Goal: Task Accomplishment & Management: Manage account settings

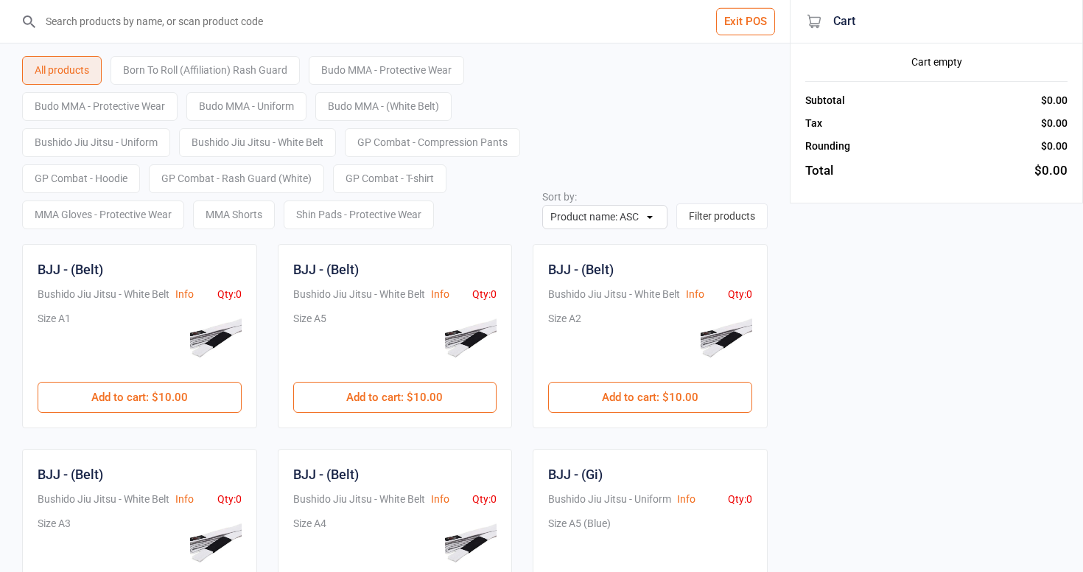
click at [743, 23] on button "Exit POS" at bounding box center [745, 21] width 59 height 27
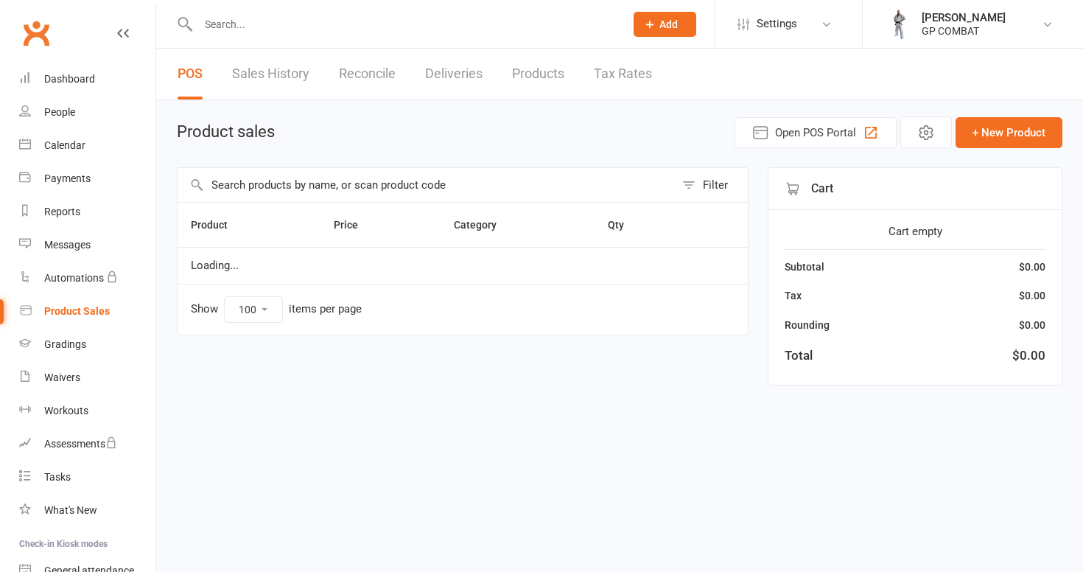
select select "100"
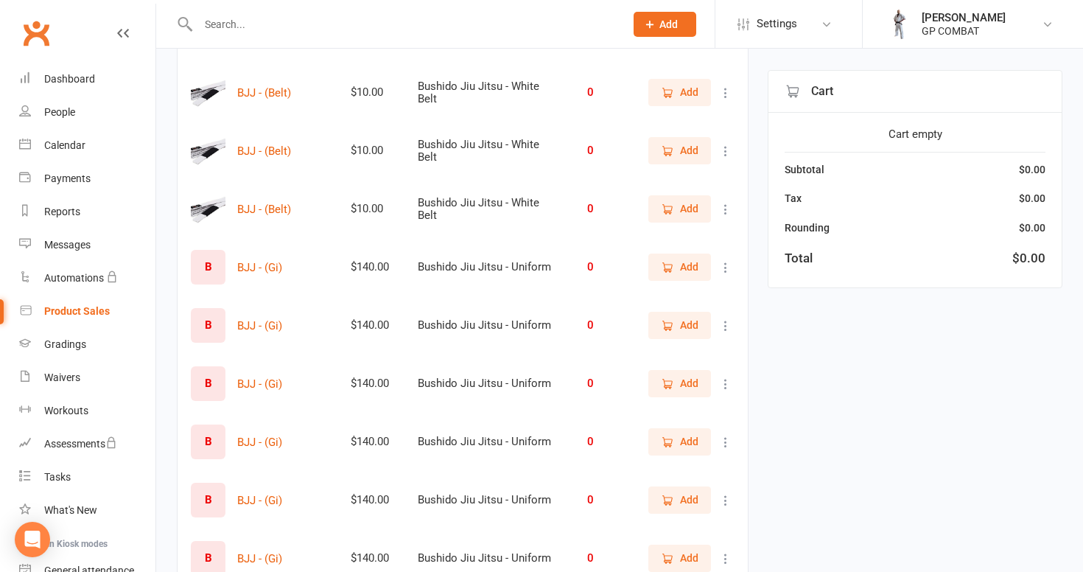
scroll to position [306, 0]
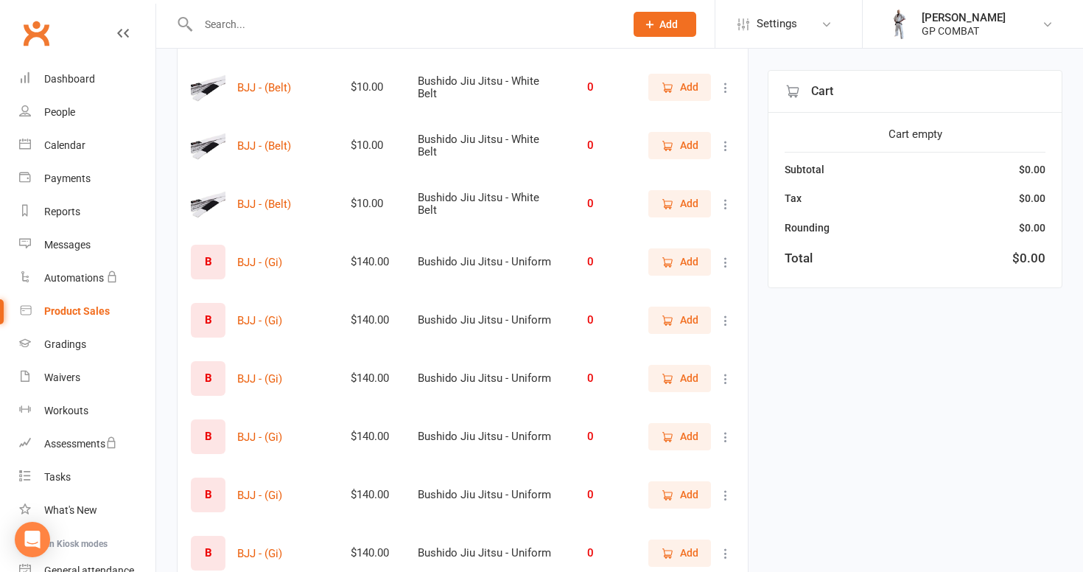
click at [724, 262] on icon at bounding box center [725, 262] width 15 height 15
click at [693, 290] on link "View / Edit" at bounding box center [661, 290] width 146 height 29
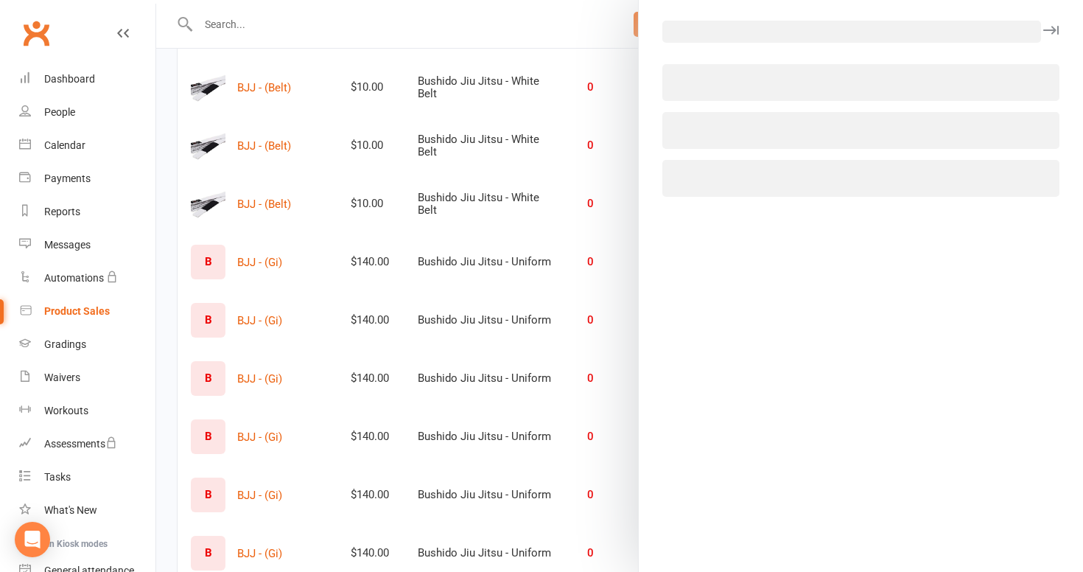
select select "3931"
select select "1816"
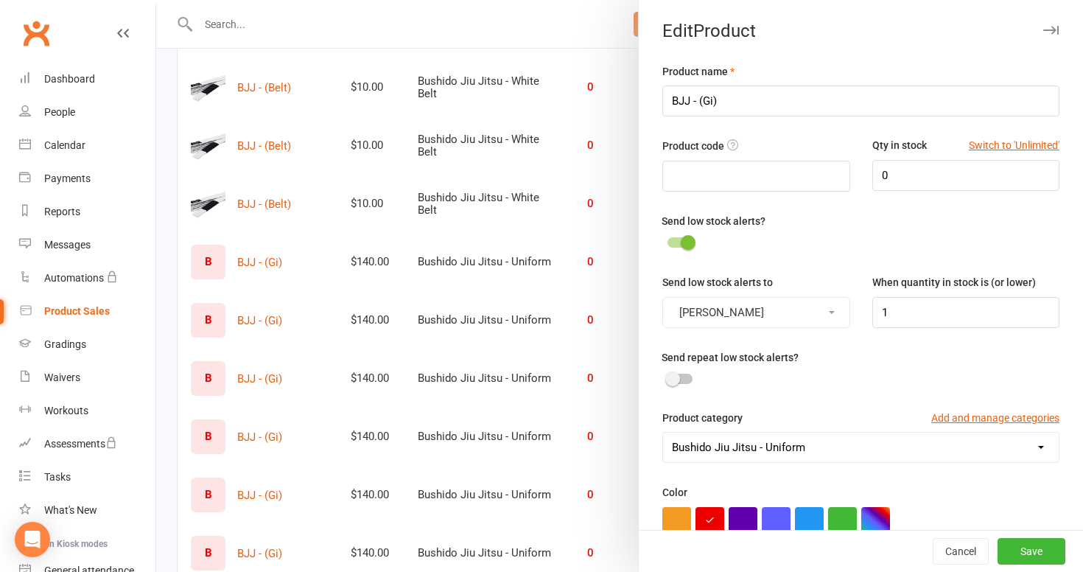
scroll to position [0, 0]
click at [715, 102] on input "BJJ - (Gi)" at bounding box center [860, 100] width 397 height 31
click at [711, 100] on input "BJJ - (white Gi)" at bounding box center [860, 100] width 397 height 31
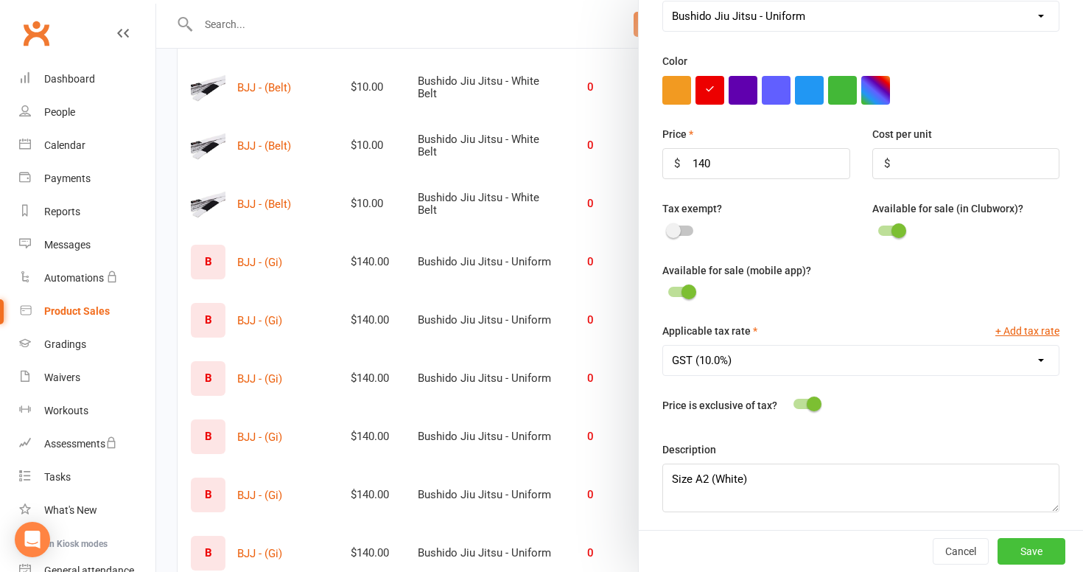
scroll to position [430, 0]
type input "BJJ - (White Gi)"
click at [1034, 553] on button "Save" at bounding box center [1032, 551] width 68 height 27
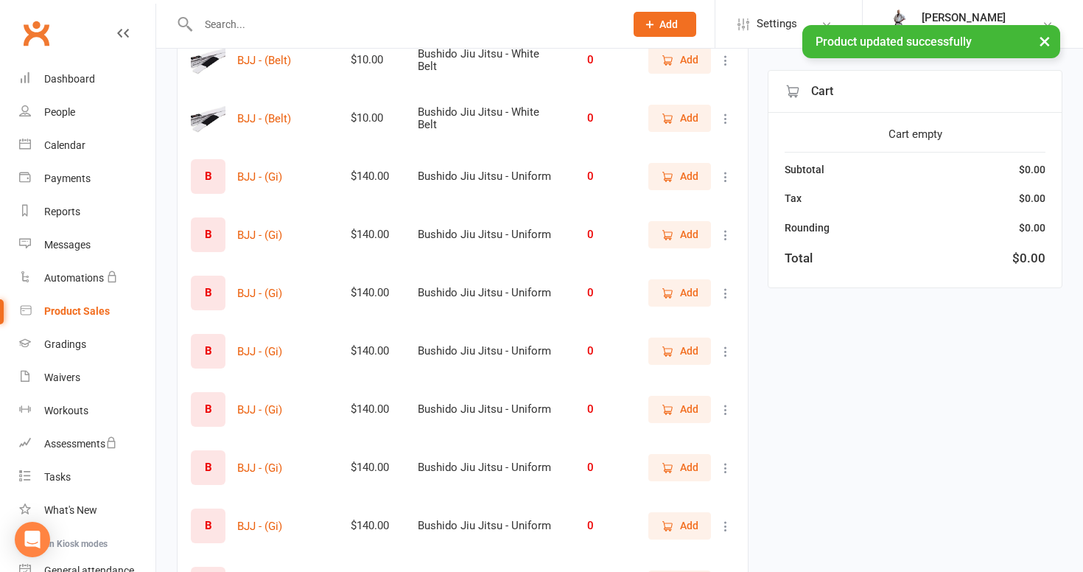
scroll to position [393, 0]
click at [724, 178] on icon at bounding box center [725, 175] width 15 height 15
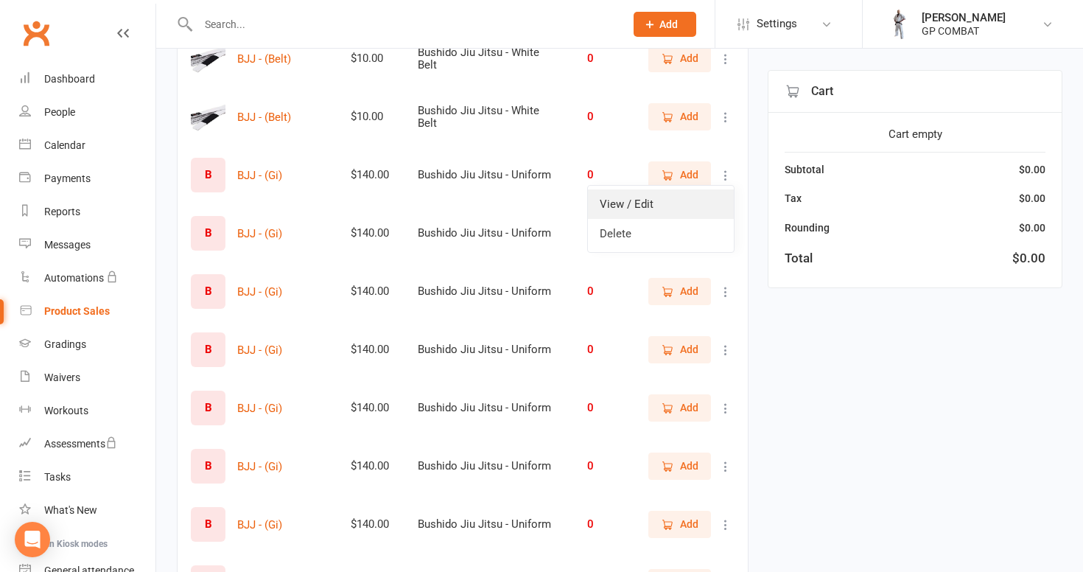
click at [707, 207] on link "View / Edit" at bounding box center [661, 203] width 146 height 29
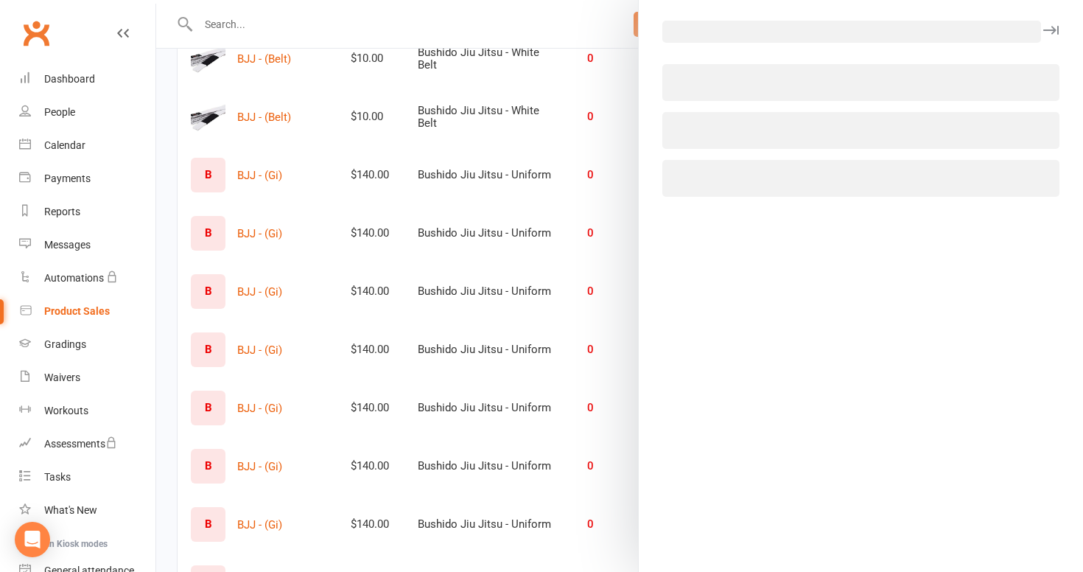
select select "3931"
select select "1816"
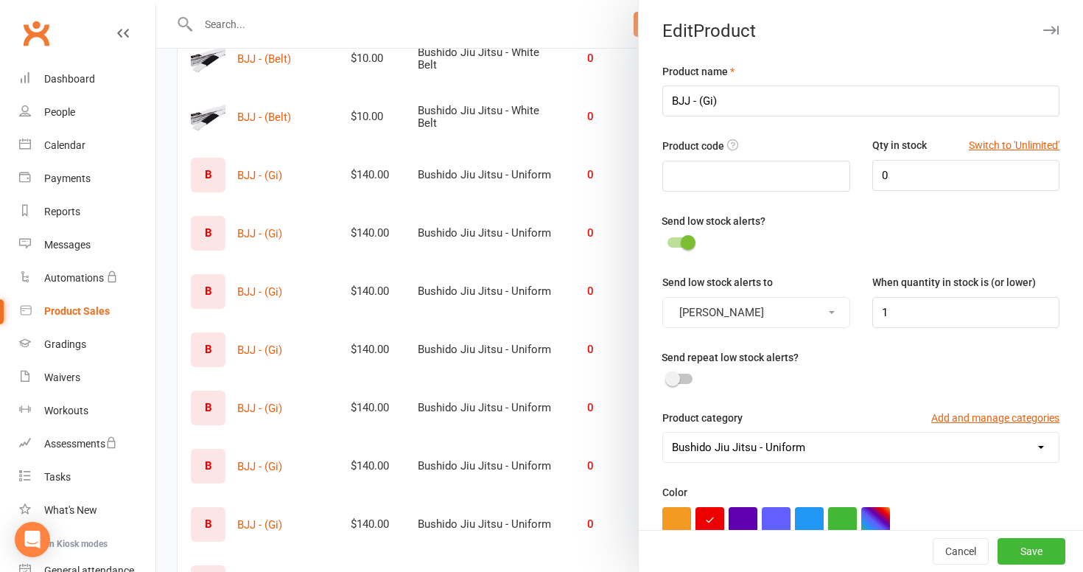
scroll to position [0, 0]
click at [704, 100] on input "BJJ - (Gi)" at bounding box center [860, 100] width 397 height 31
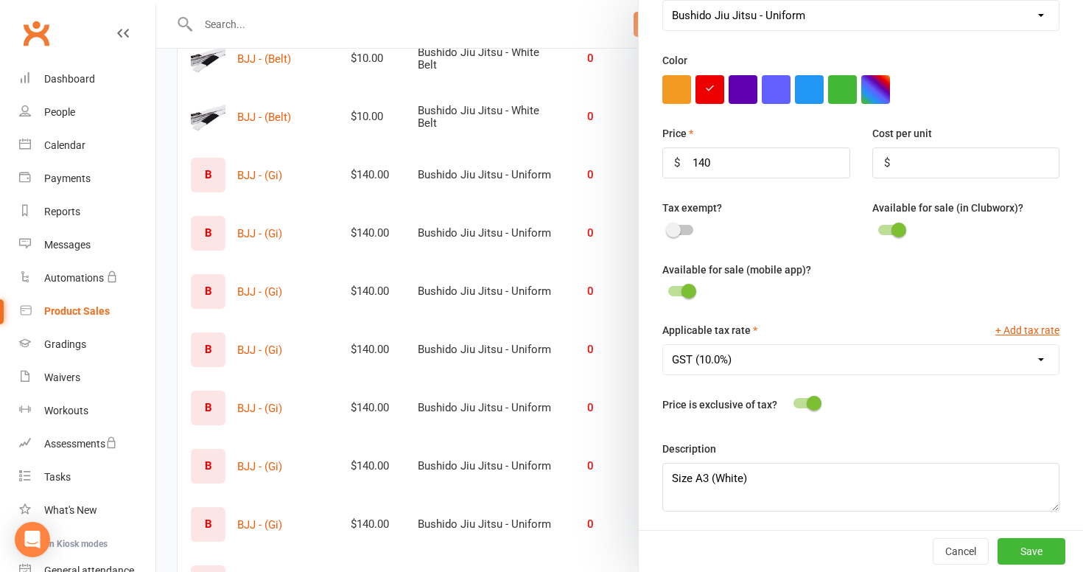
scroll to position [430, 0]
type input "BJJ - (White Gi)"
click at [1035, 549] on button "Save" at bounding box center [1032, 551] width 68 height 27
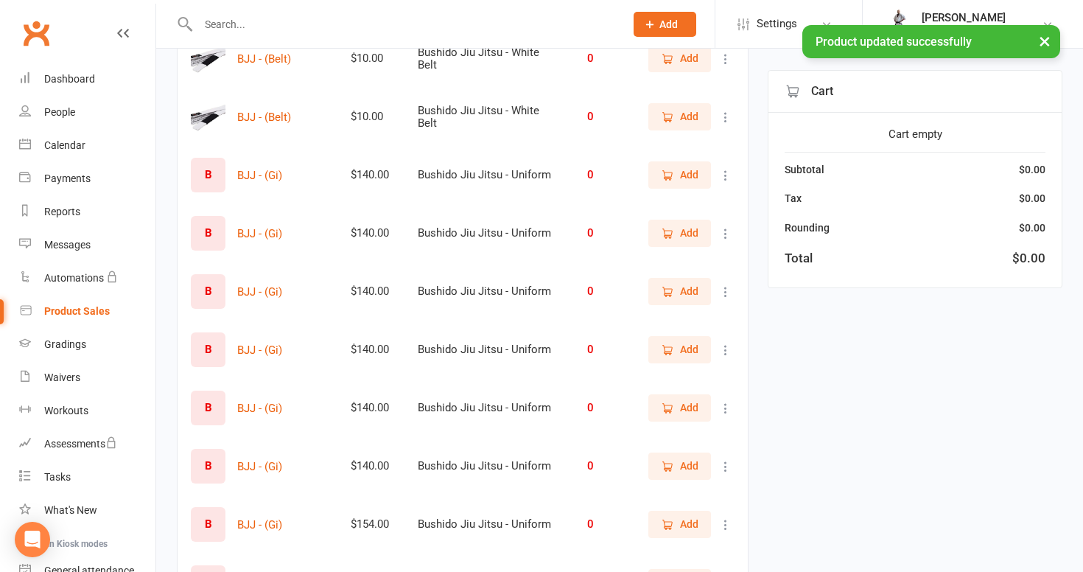
click at [727, 176] on icon at bounding box center [725, 175] width 15 height 15
click at [686, 210] on link "View / Edit" at bounding box center [661, 203] width 146 height 29
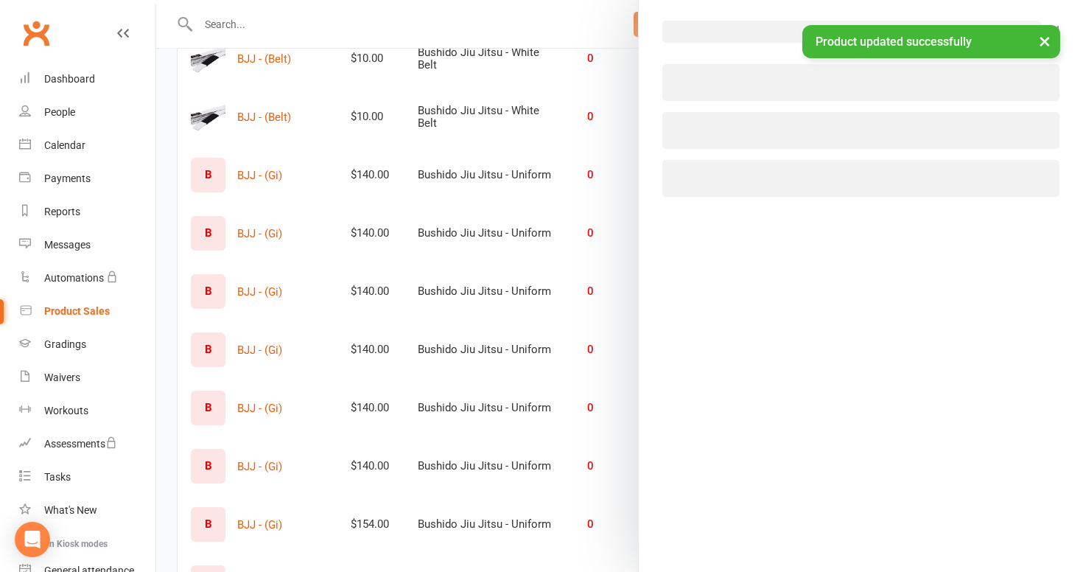
select select "3931"
select select "1816"
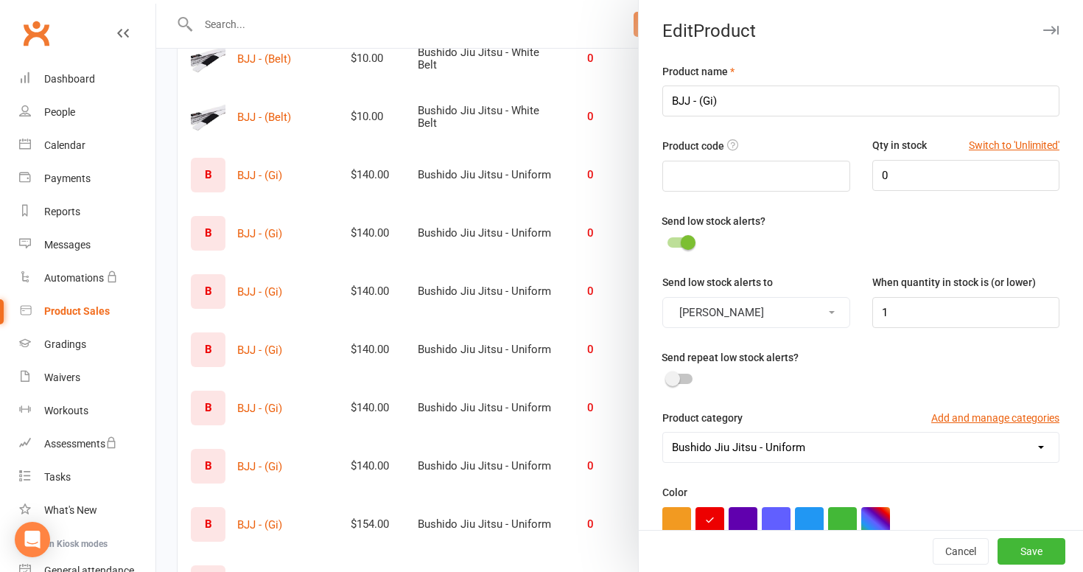
scroll to position [0, 0]
click at [704, 103] on input "BJJ - (Gi)" at bounding box center [860, 100] width 397 height 31
type input "BJJ - (Blue Gi)"
click at [1014, 549] on button "Save" at bounding box center [1032, 551] width 68 height 27
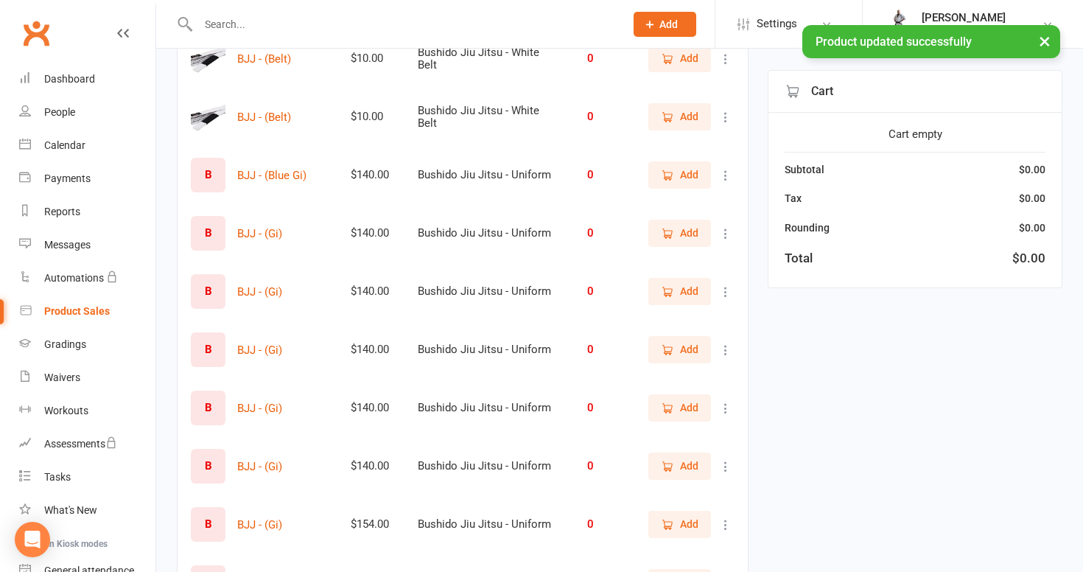
click at [727, 232] on icon at bounding box center [725, 233] width 15 height 15
click at [718, 261] on link "View / Edit" at bounding box center [661, 262] width 146 height 29
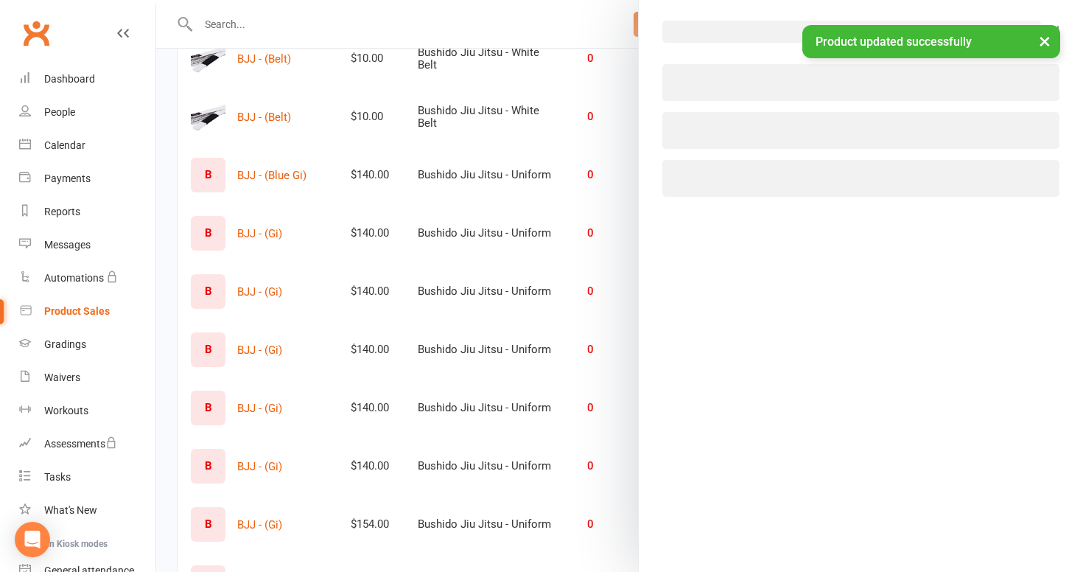
select select "3931"
select select "1816"
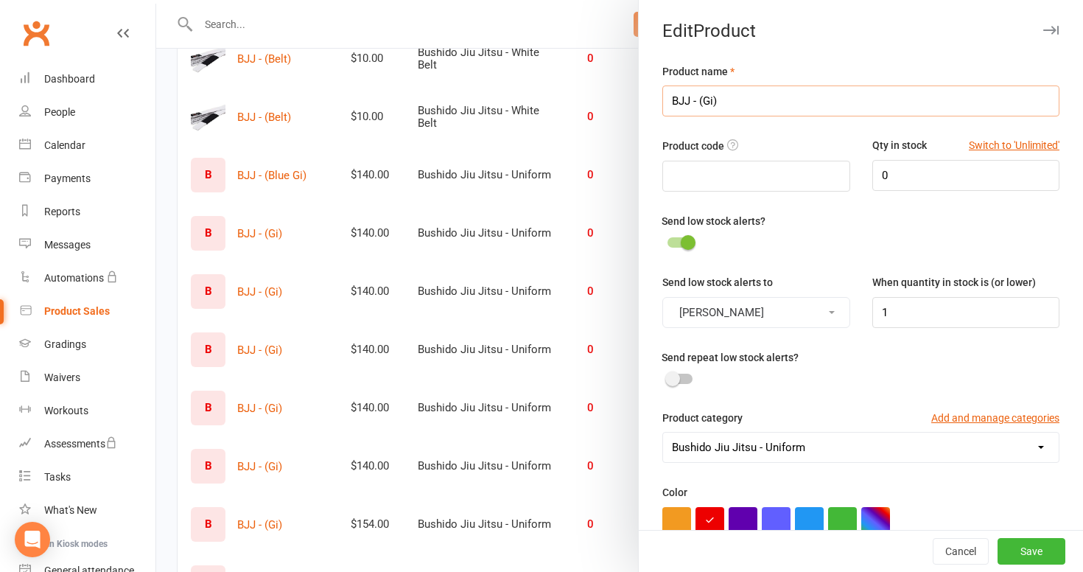
click at [705, 102] on input "BJJ - (Gi)" at bounding box center [860, 100] width 397 height 31
type input "BJJ - (Blue Gi)"
click at [1038, 549] on button "Save" at bounding box center [1032, 551] width 68 height 27
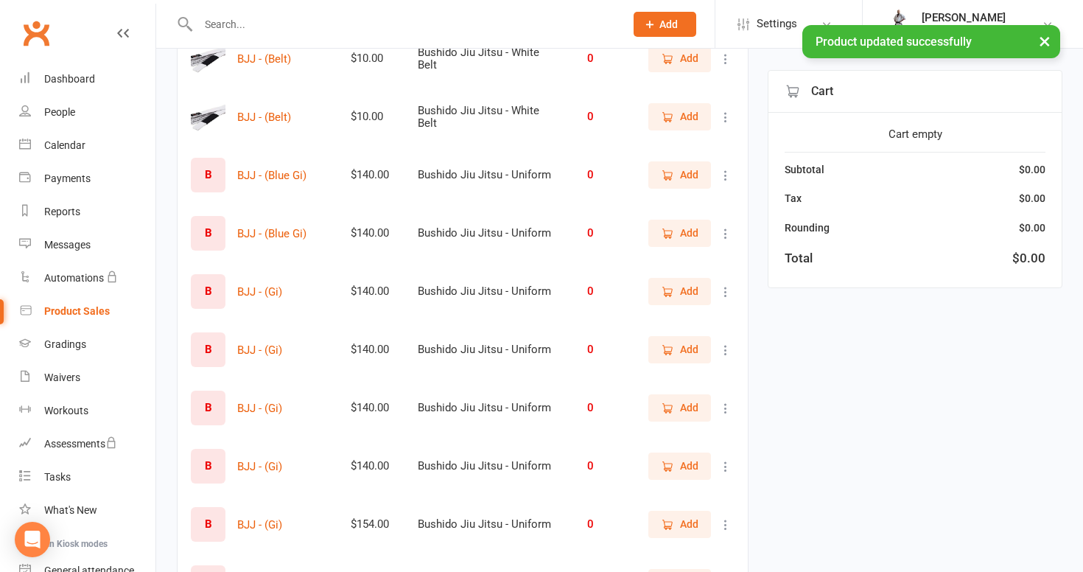
click at [724, 286] on icon at bounding box center [725, 291] width 15 height 15
click at [680, 327] on link "View / Edit" at bounding box center [661, 320] width 146 height 29
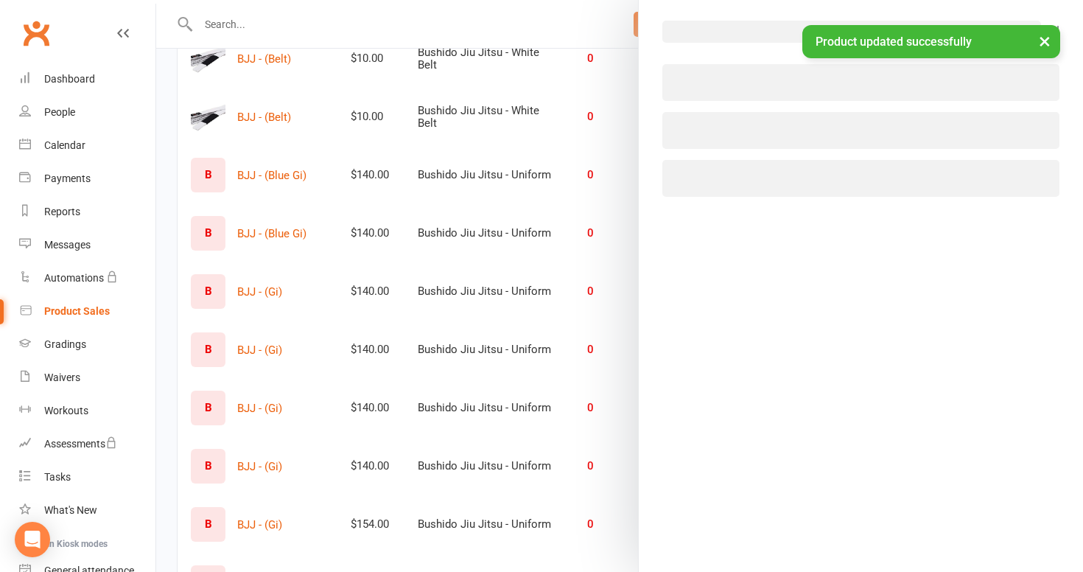
select select "3931"
select select "1816"
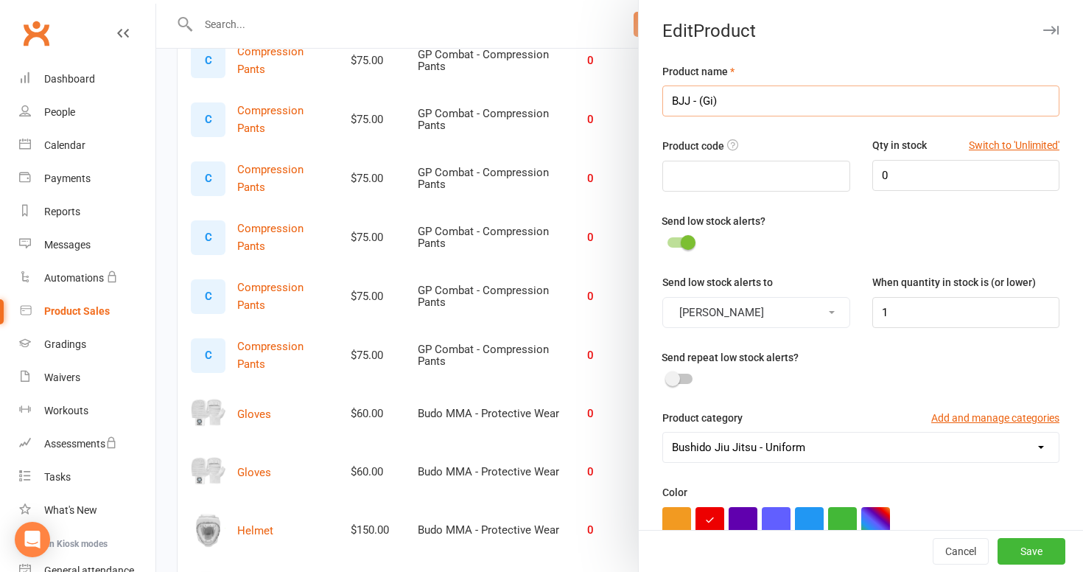
click at [704, 105] on input "BJJ - (Gi)" at bounding box center [860, 100] width 397 height 31
type input "BJJ - (Blue Gi)"
click at [1031, 551] on button "Save" at bounding box center [1032, 551] width 68 height 27
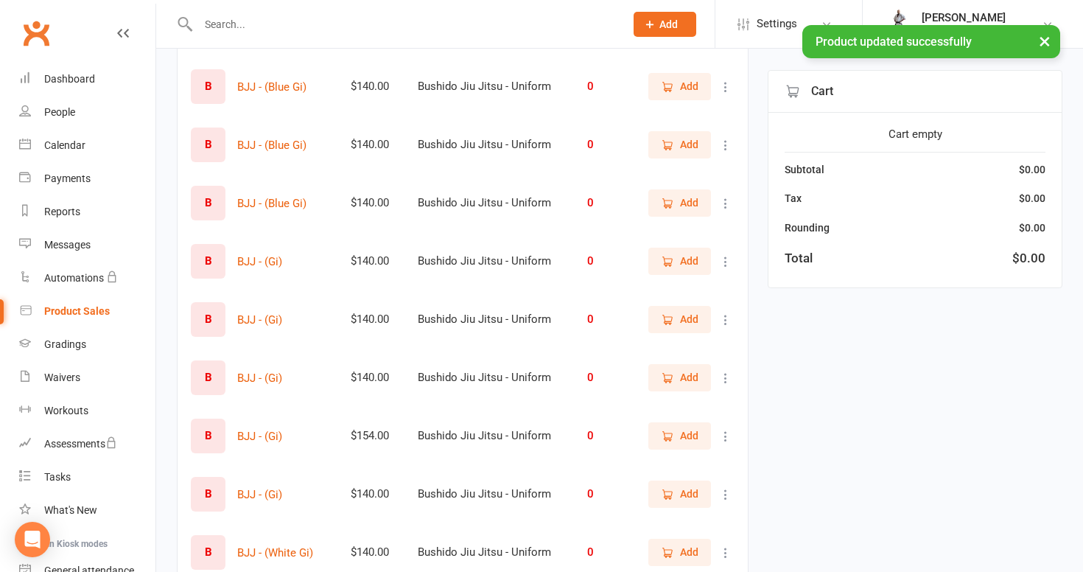
scroll to position [515, 0]
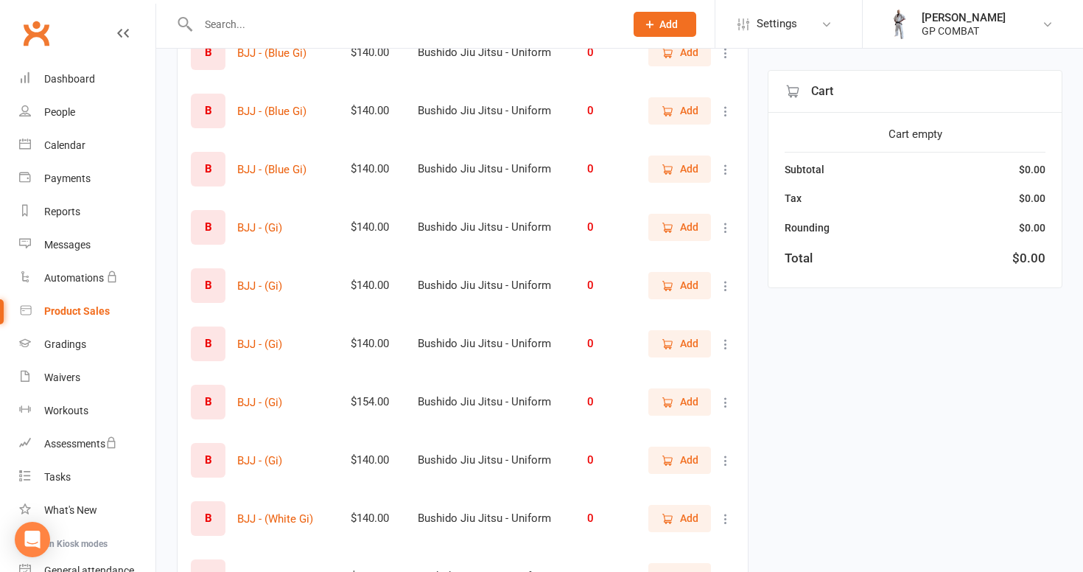
click at [723, 227] on icon at bounding box center [725, 227] width 15 height 15
click at [716, 255] on link "View / Edit" at bounding box center [661, 256] width 146 height 29
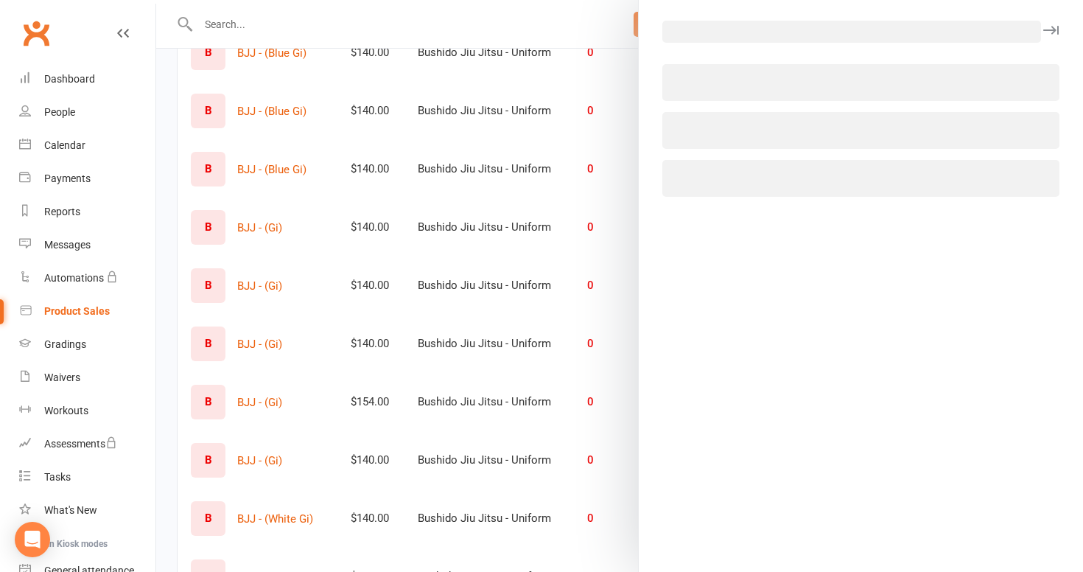
select select "3931"
select select "1816"
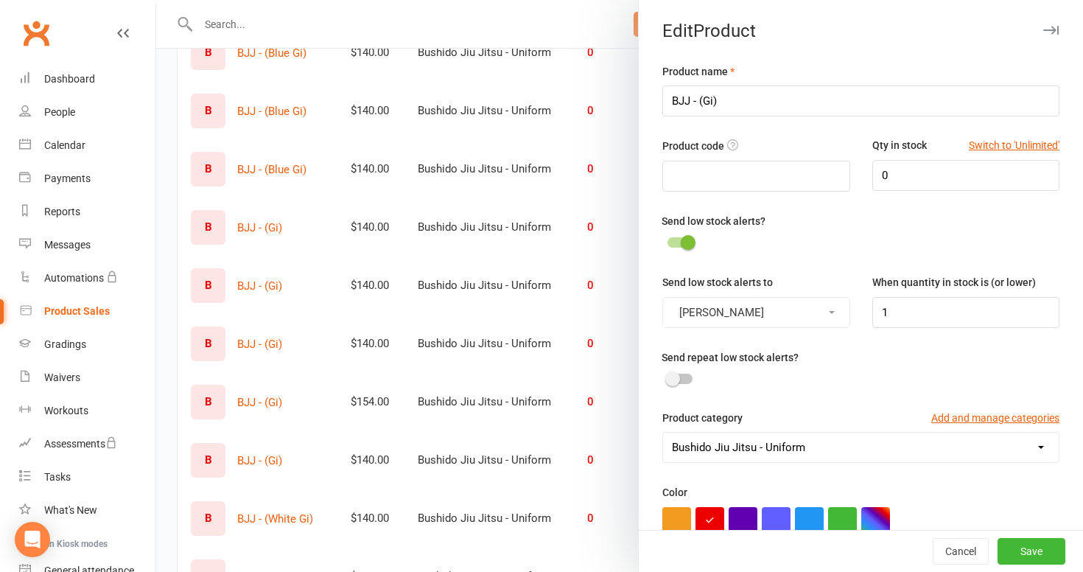
scroll to position [0, 0]
click at [704, 103] on input "BJJ - (Gi)" at bounding box center [860, 100] width 397 height 31
type input "BJJ - (White Gi)"
click at [1018, 550] on button "Save" at bounding box center [1032, 551] width 68 height 27
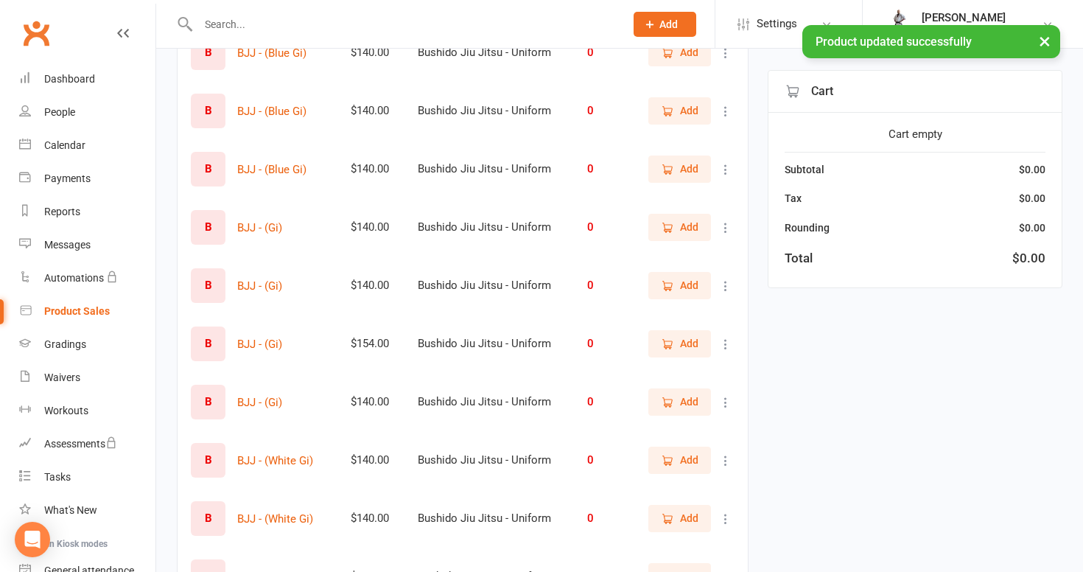
click at [725, 226] on icon at bounding box center [725, 227] width 15 height 15
click at [707, 248] on link "View / Edit" at bounding box center [661, 256] width 146 height 29
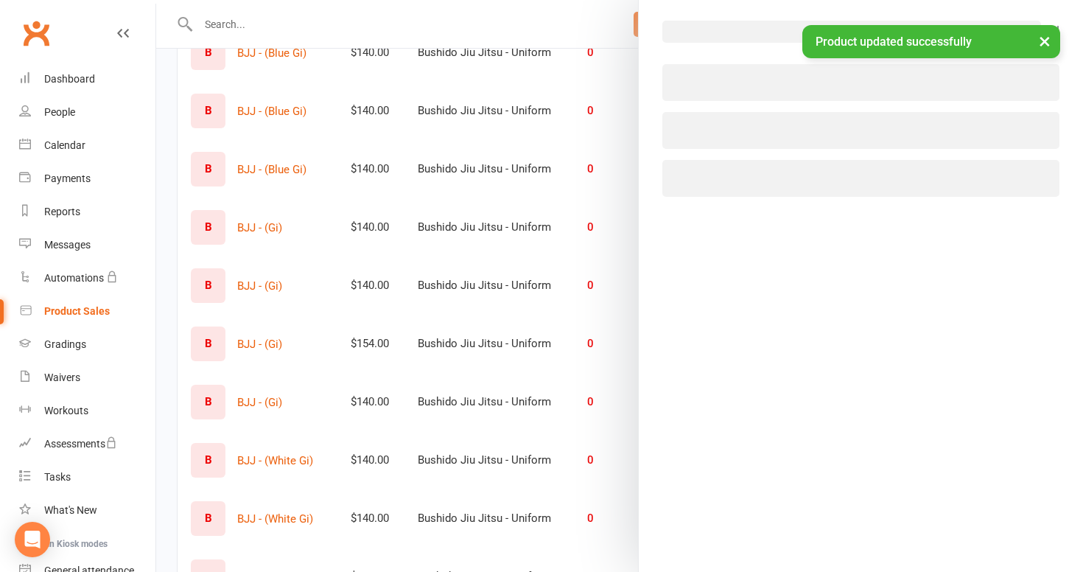
select select "3931"
select select "1816"
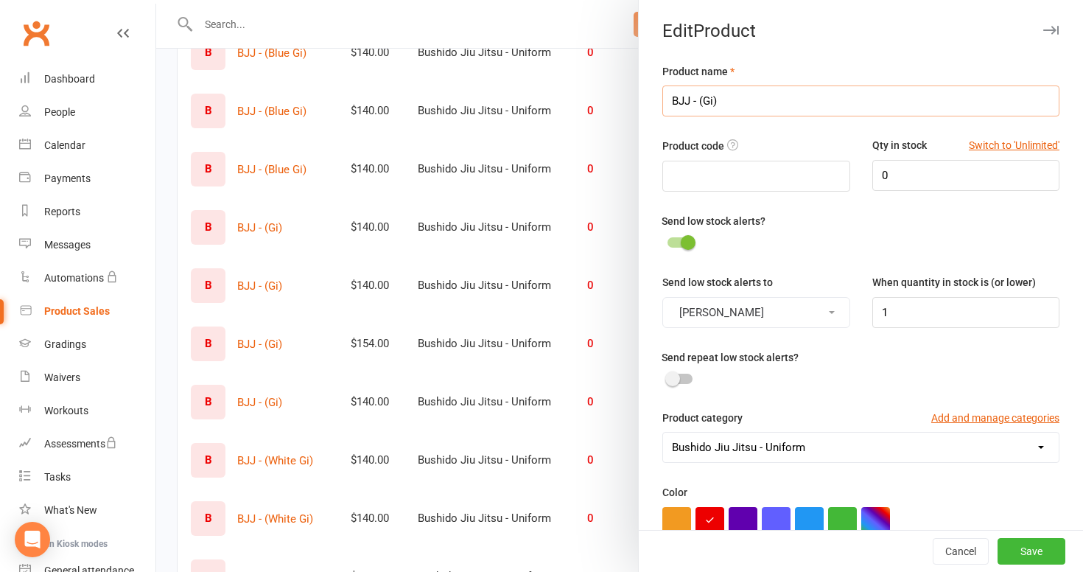
click at [703, 104] on input "BJJ - (Gi)" at bounding box center [860, 100] width 397 height 31
type input "BJJ - (Blue Gi)"
click at [1017, 548] on button "Save" at bounding box center [1032, 551] width 68 height 27
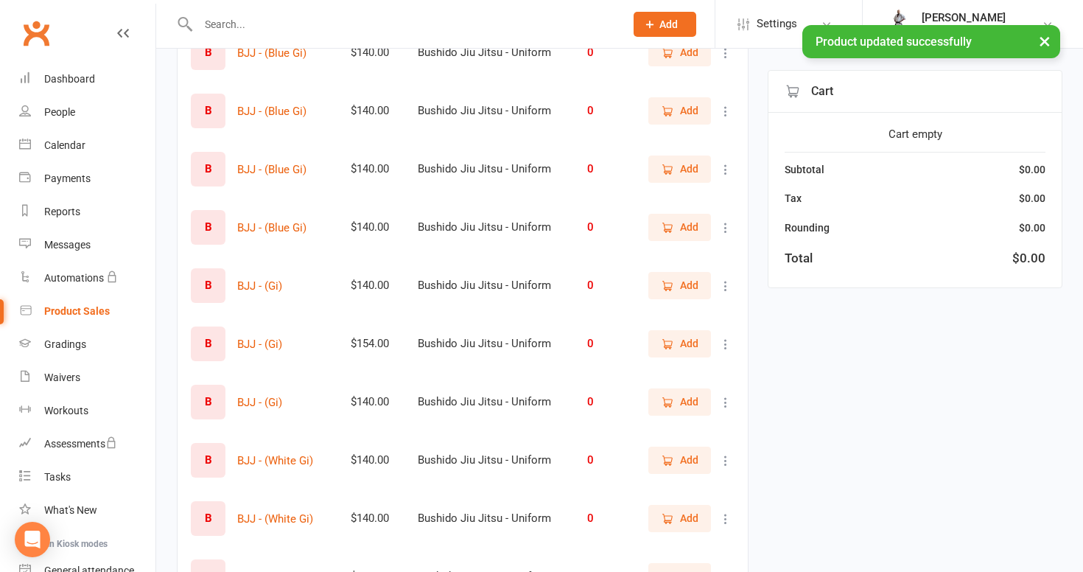
click at [727, 285] on icon at bounding box center [725, 286] width 15 height 15
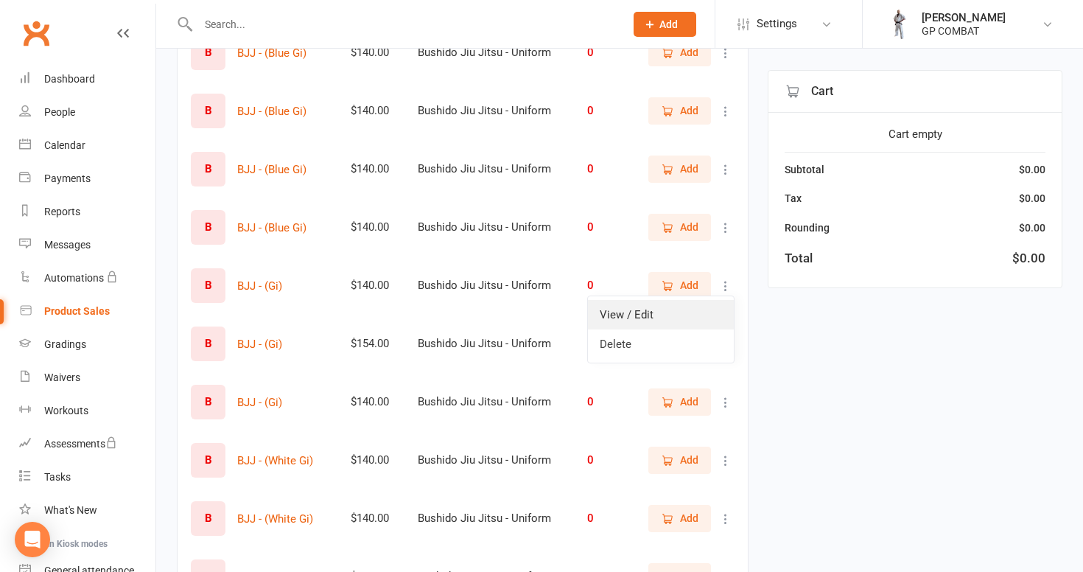
click at [708, 310] on link "View / Edit" at bounding box center [661, 314] width 146 height 29
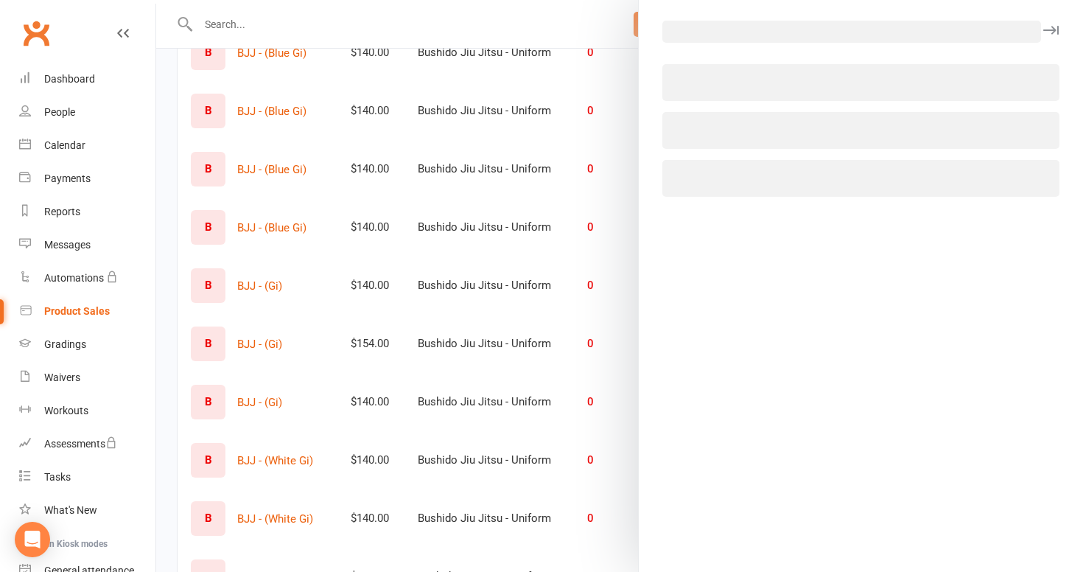
select select "3931"
select select "1816"
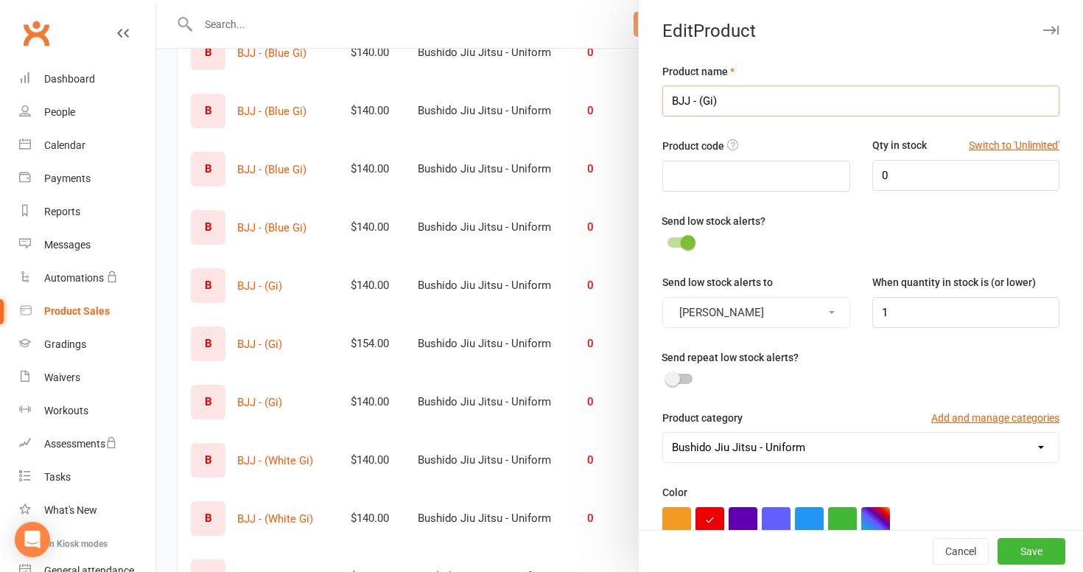
click at [703, 102] on input "BJJ - (Gi)" at bounding box center [860, 100] width 397 height 31
type input "BJJ - (White Gi)"
click at [1027, 550] on button "Save" at bounding box center [1032, 551] width 68 height 27
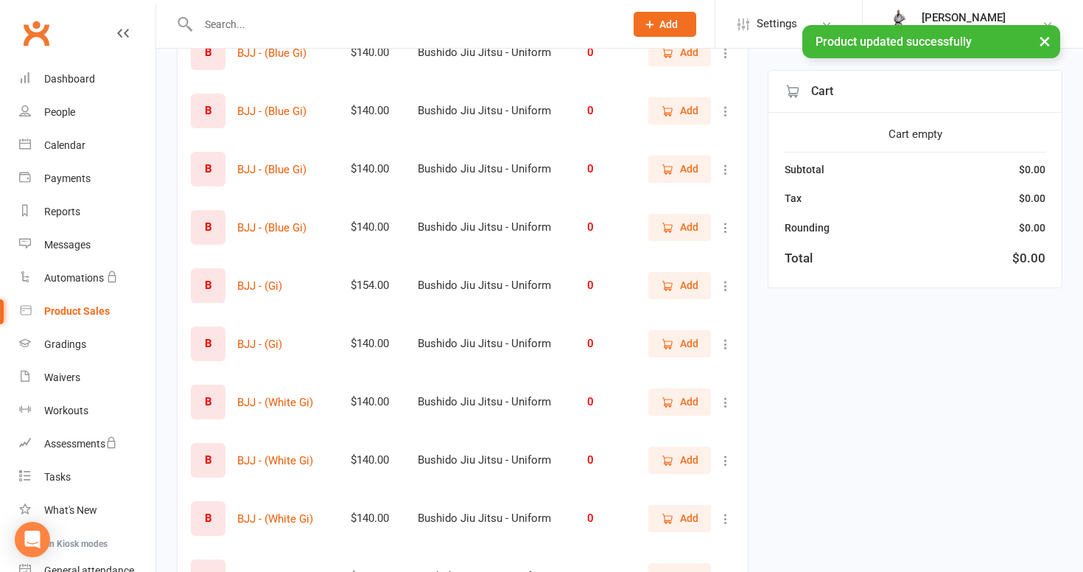
click at [724, 283] on icon at bounding box center [725, 286] width 15 height 15
click at [710, 315] on link "View / Edit" at bounding box center [661, 314] width 146 height 29
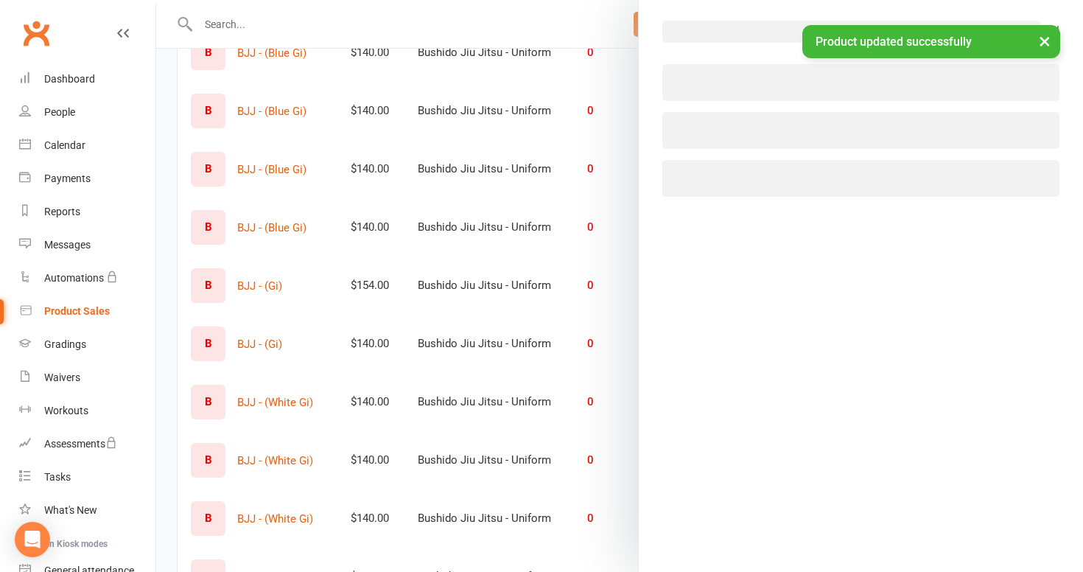
select select "3931"
select select "1816"
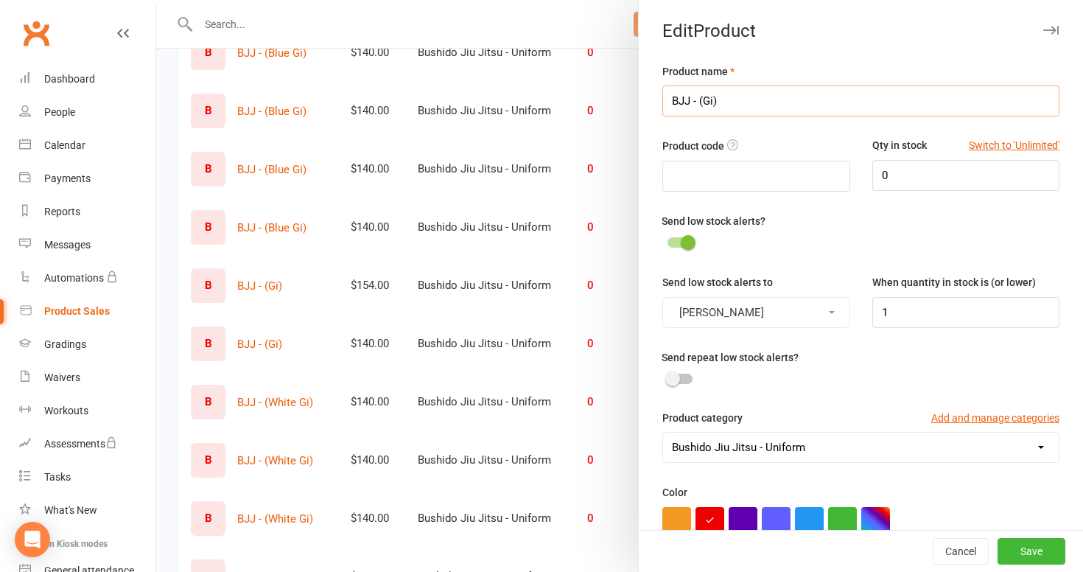
click at [704, 102] on input "BJJ - (Gi)" at bounding box center [860, 100] width 397 height 31
type input "BJJ - (Blue Gi)"
click at [1029, 549] on button "Save" at bounding box center [1032, 551] width 68 height 27
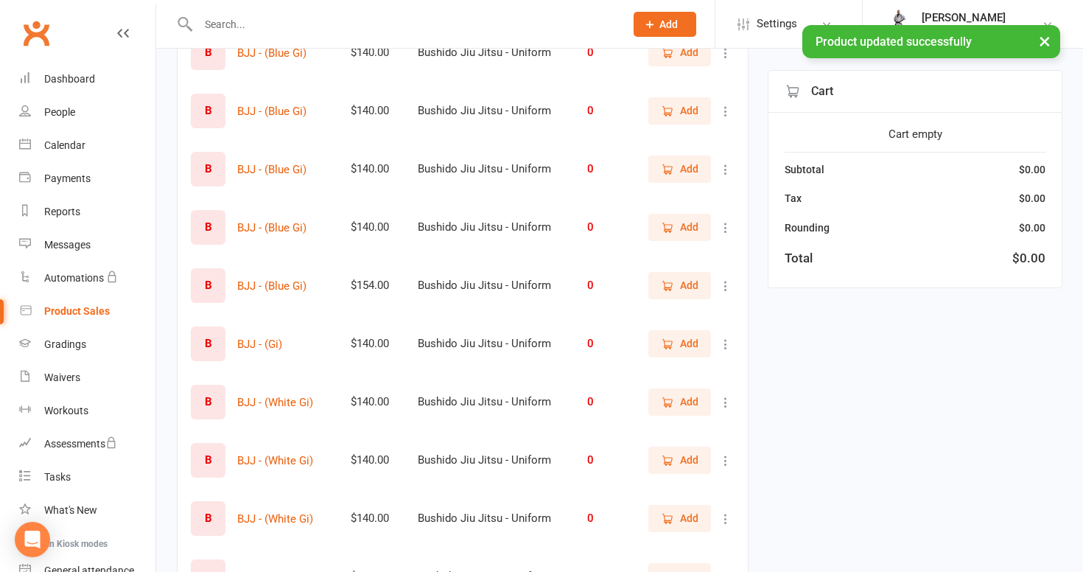
click at [727, 341] on icon at bounding box center [725, 344] width 15 height 15
click at [693, 370] on link "View / Edit" at bounding box center [661, 372] width 146 height 29
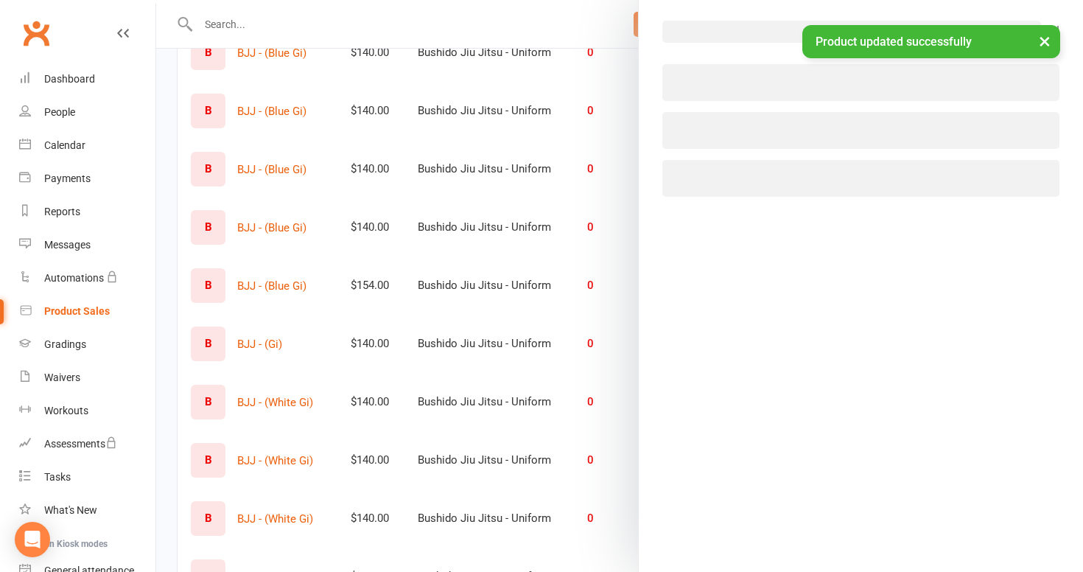
select select "3931"
select select "1816"
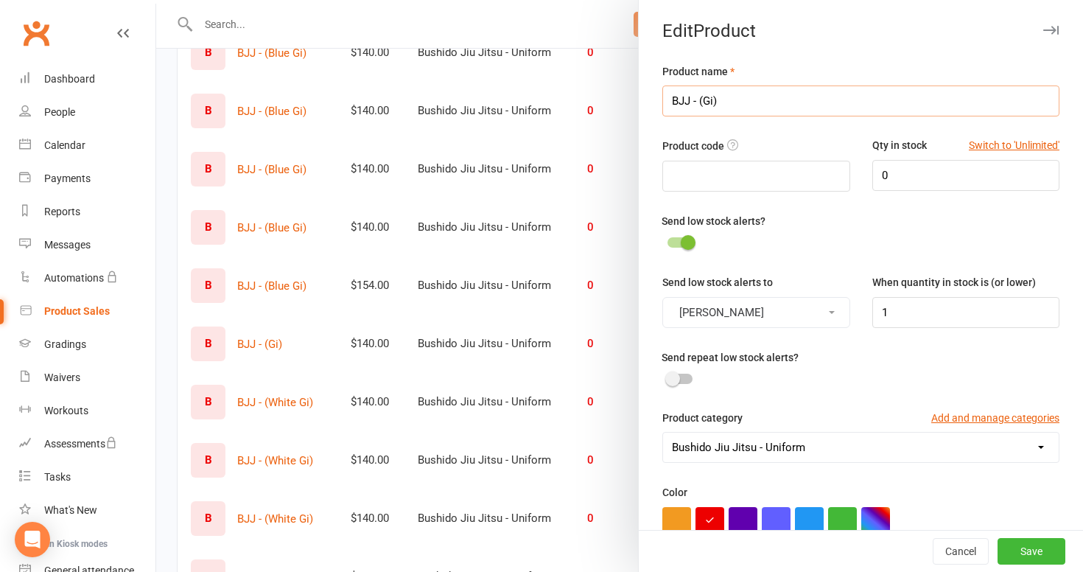
click at [702, 102] on input "BJJ - (Gi)" at bounding box center [860, 100] width 397 height 31
type input "BJJ - (White Gi)"
click at [1027, 549] on button "Save" at bounding box center [1032, 551] width 68 height 27
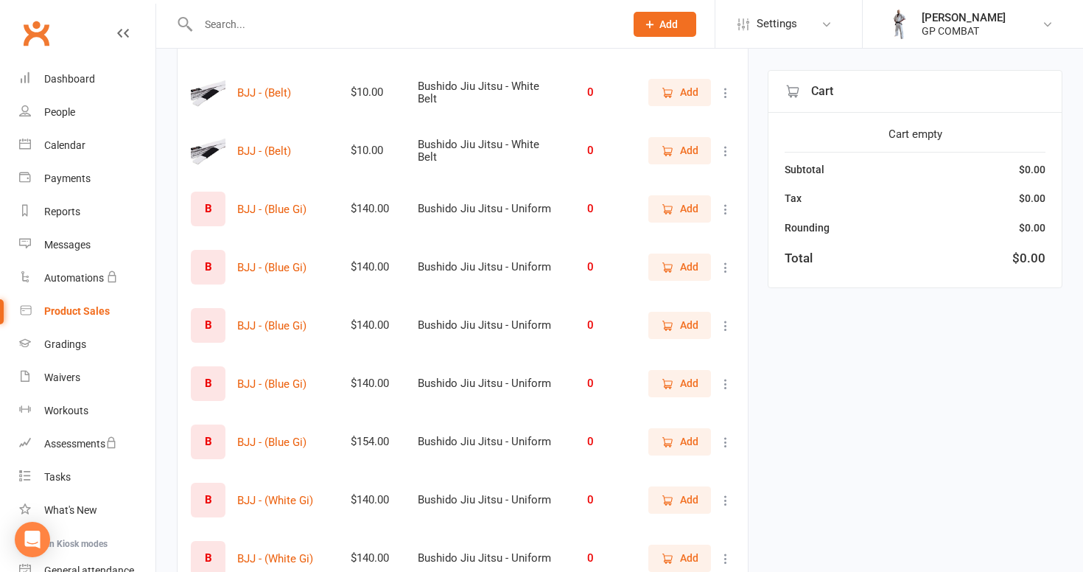
scroll to position [360, 0]
click at [726, 209] on icon at bounding box center [725, 208] width 15 height 15
click at [661, 243] on link "View / Edit" at bounding box center [661, 237] width 146 height 29
select select "3931"
select select "1816"
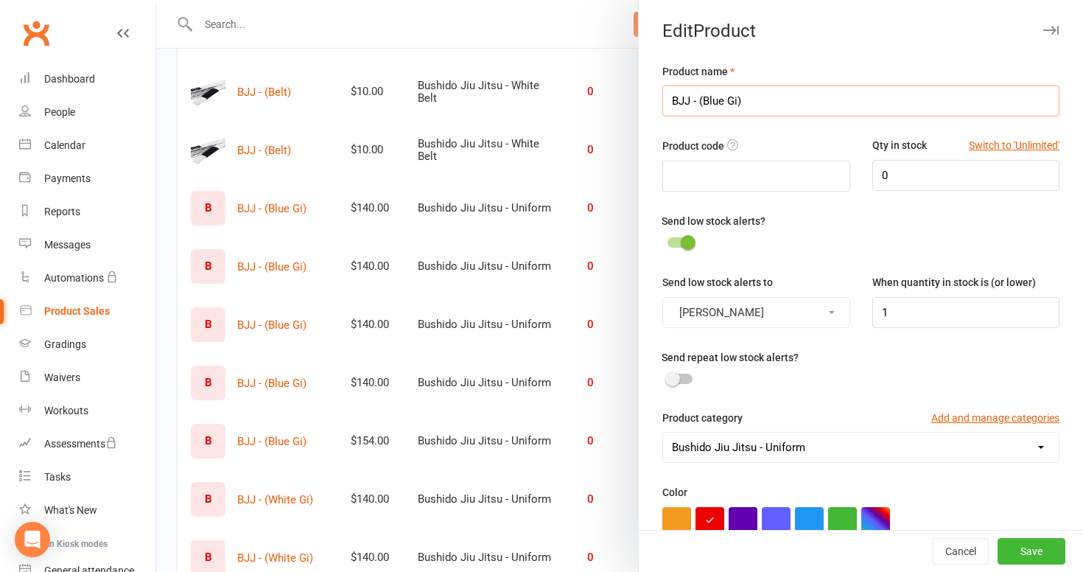
click at [693, 99] on input "BJJ - (Blue Gi)" at bounding box center [860, 100] width 397 height 31
type input "BJJ - (Blue Gi)"
click at [946, 545] on button "Cancel" at bounding box center [961, 551] width 56 height 27
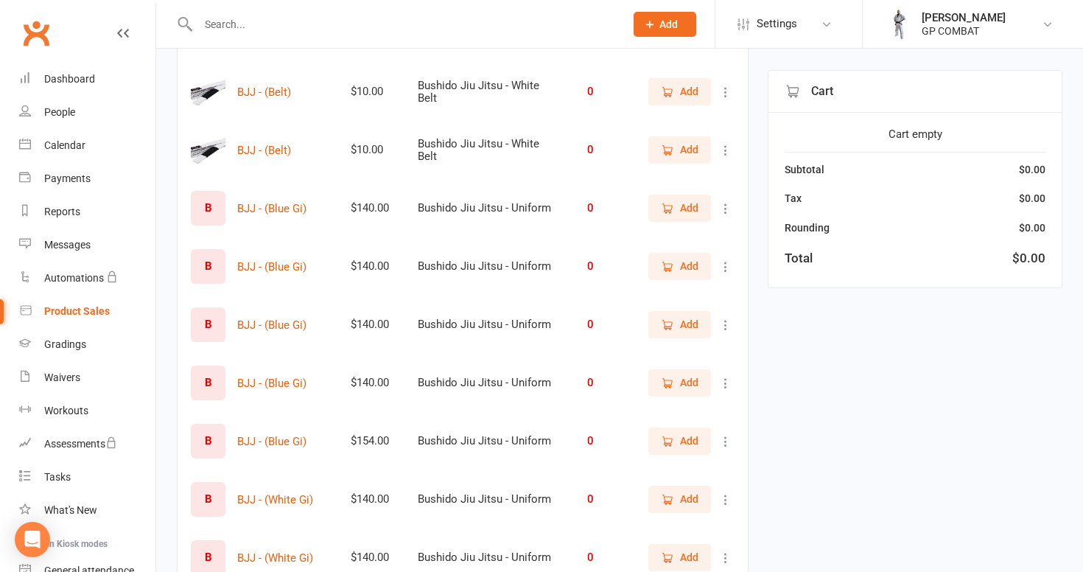
click at [222, 209] on div "B" at bounding box center [208, 208] width 35 height 35
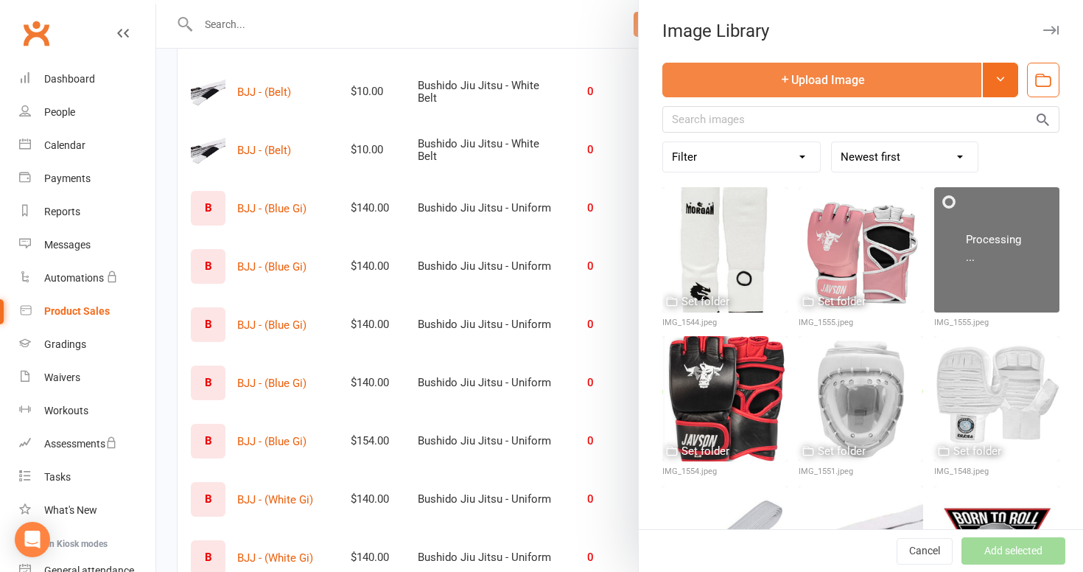
click at [816, 74] on button "Upload Image" at bounding box center [821, 80] width 319 height 35
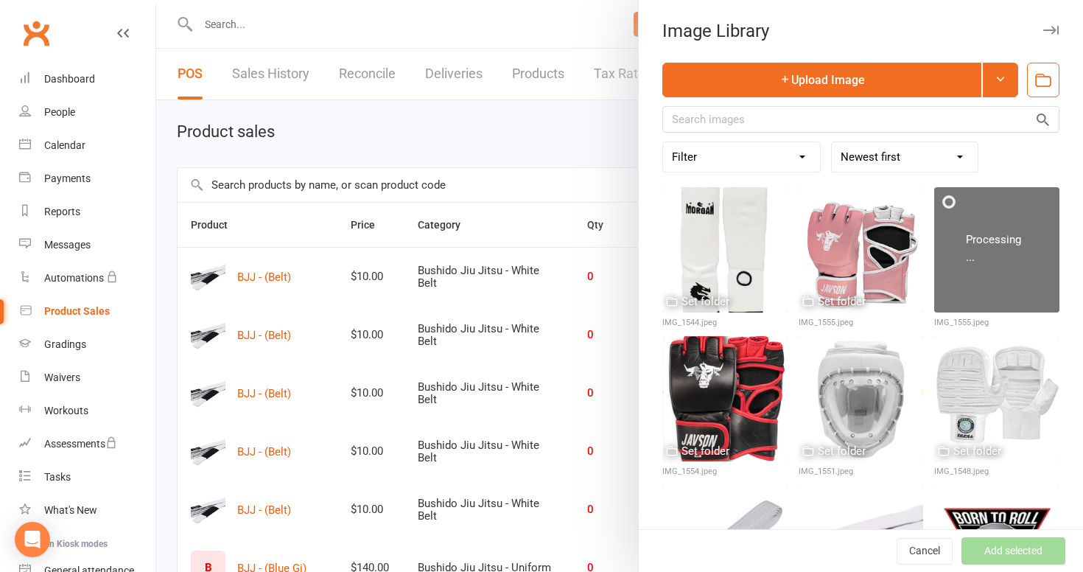
scroll to position [0, 0]
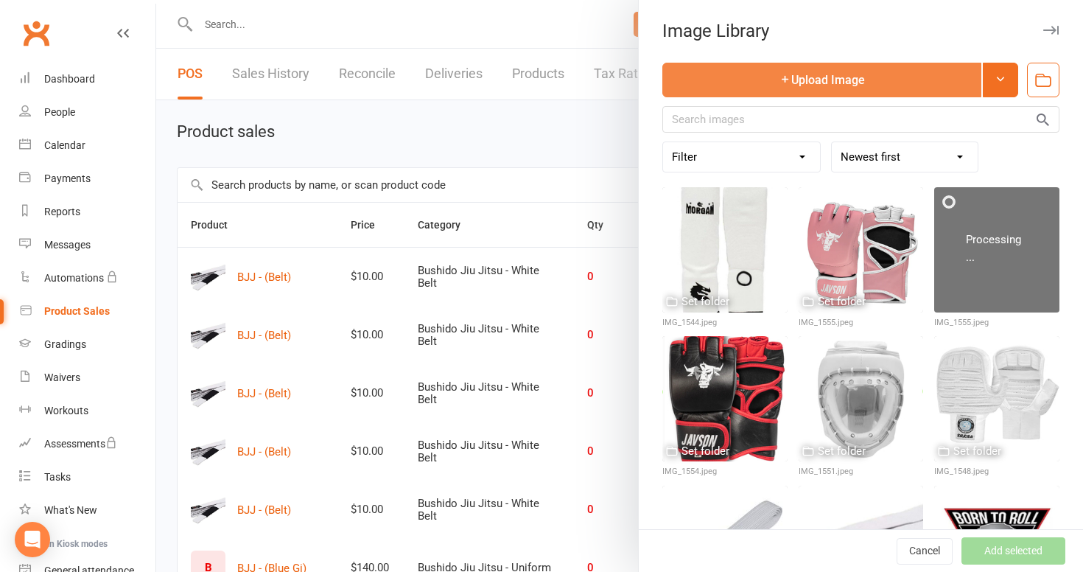
click at [763, 75] on button "Upload Image" at bounding box center [821, 80] width 319 height 35
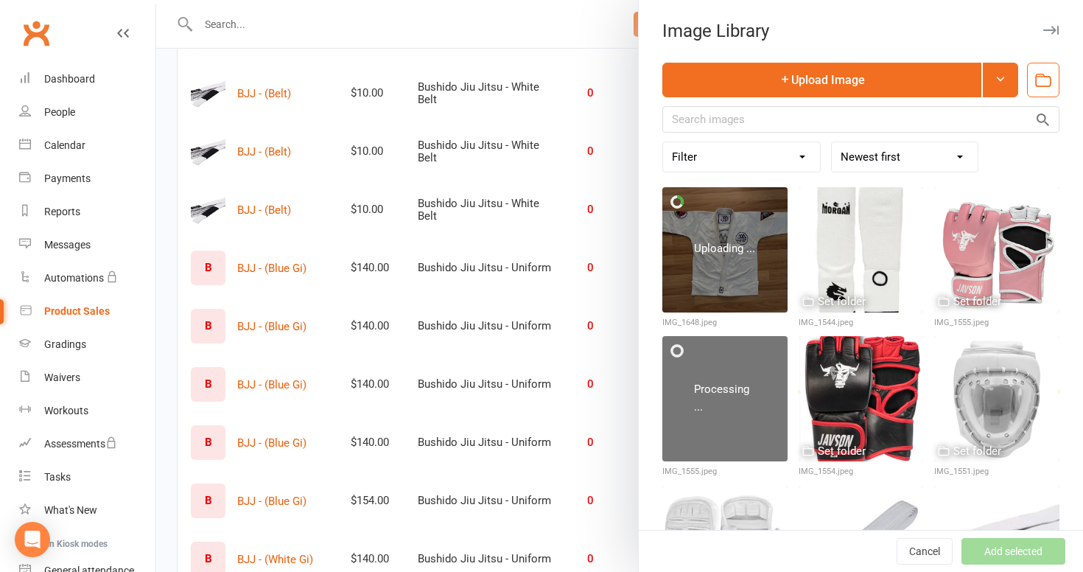
scroll to position [304, 0]
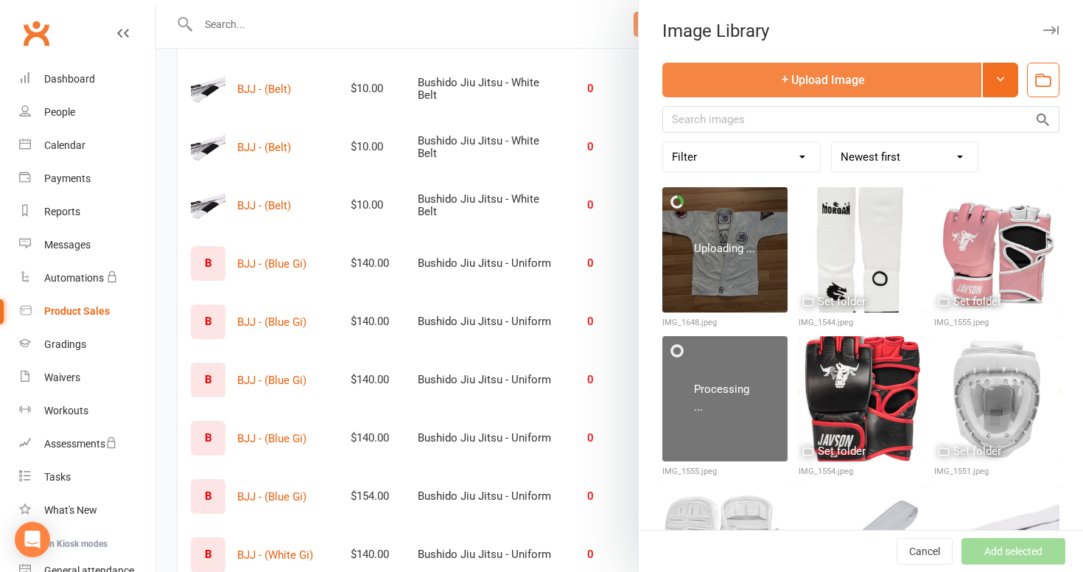
click at [764, 84] on button "Upload Image" at bounding box center [821, 80] width 319 height 35
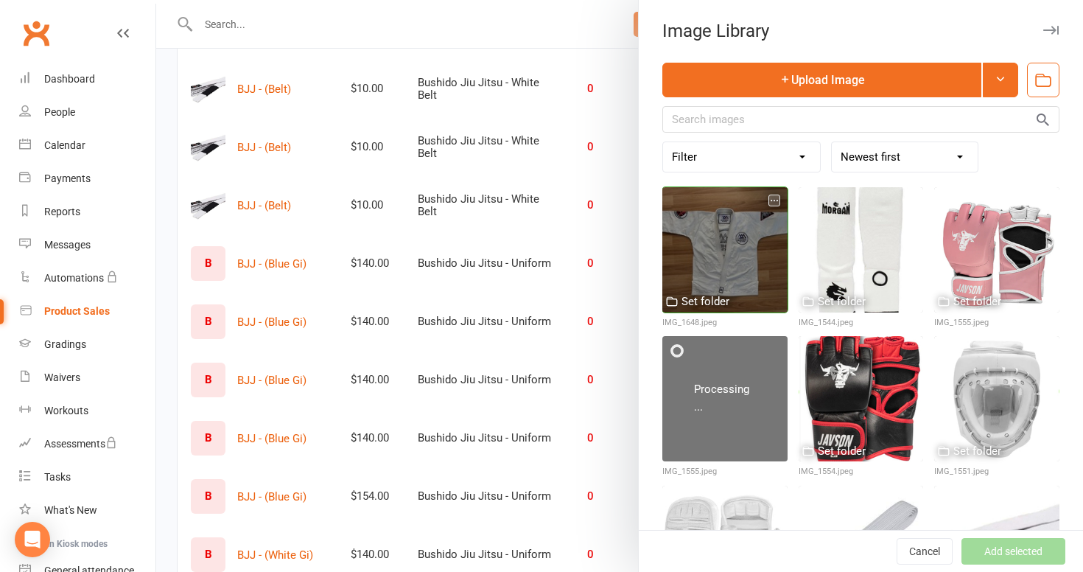
click at [773, 200] on icon "button" at bounding box center [774, 200] width 10 height 10
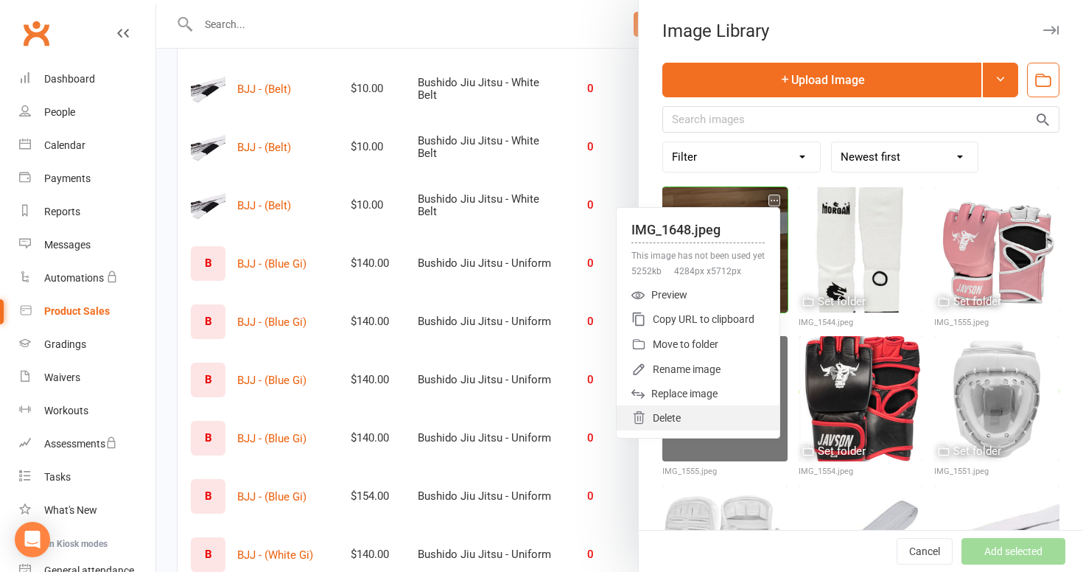
click at [700, 419] on div "Delete" at bounding box center [698, 417] width 163 height 25
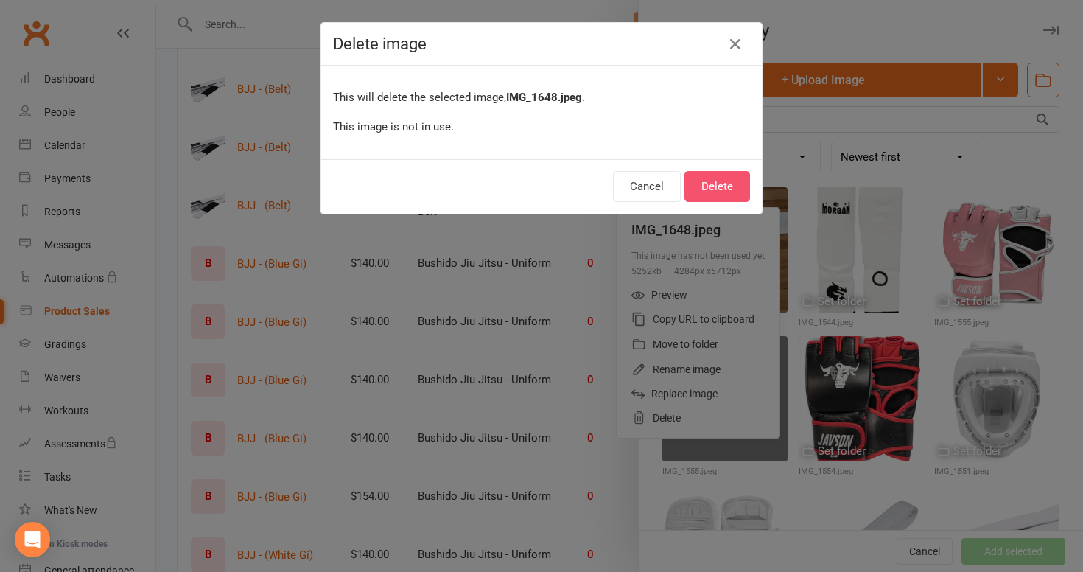
click at [713, 192] on button "Delete" at bounding box center [718, 186] width 66 height 31
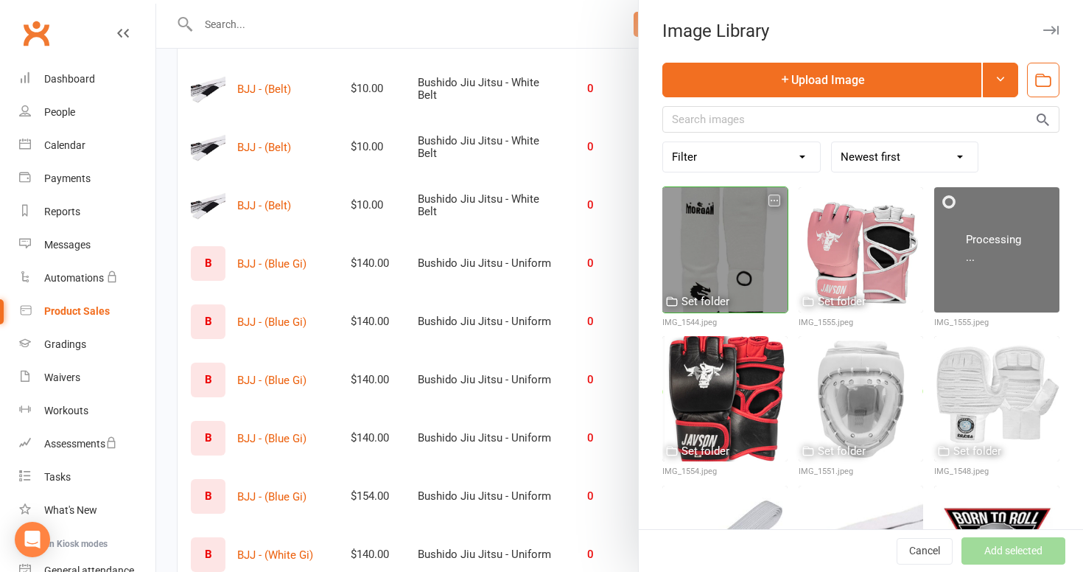
click at [774, 199] on icon "button" at bounding box center [774, 200] width 10 height 10
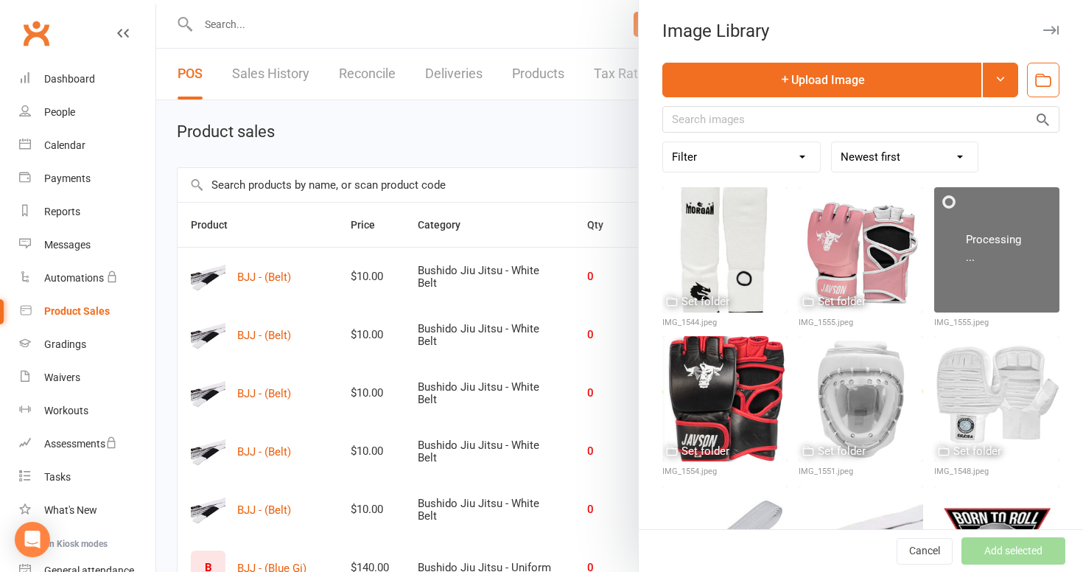
scroll to position [0, 0]
click at [569, 51] on div at bounding box center [619, 286] width 927 height 572
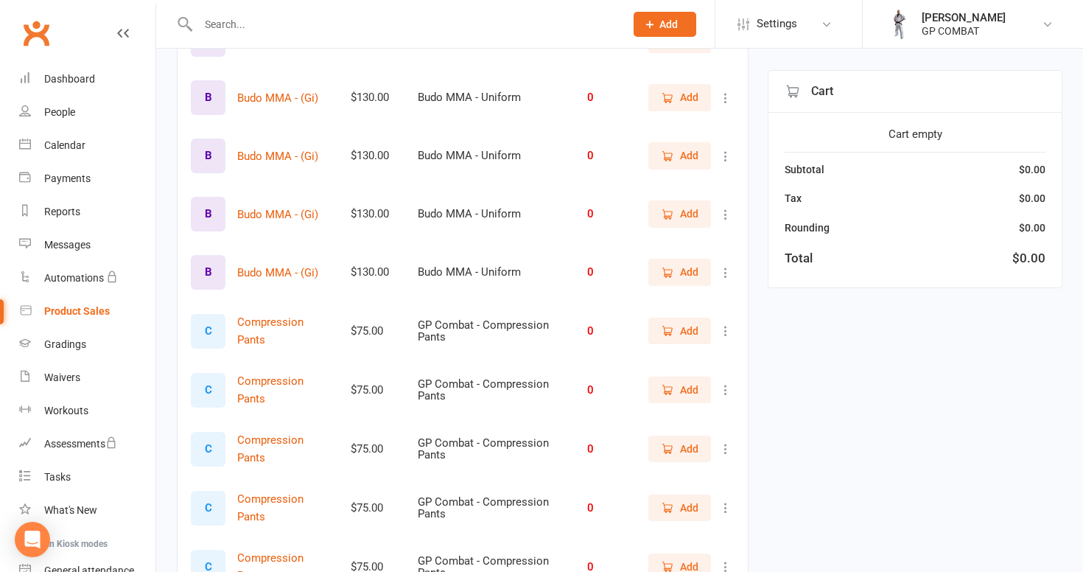
scroll to position [1654, 0]
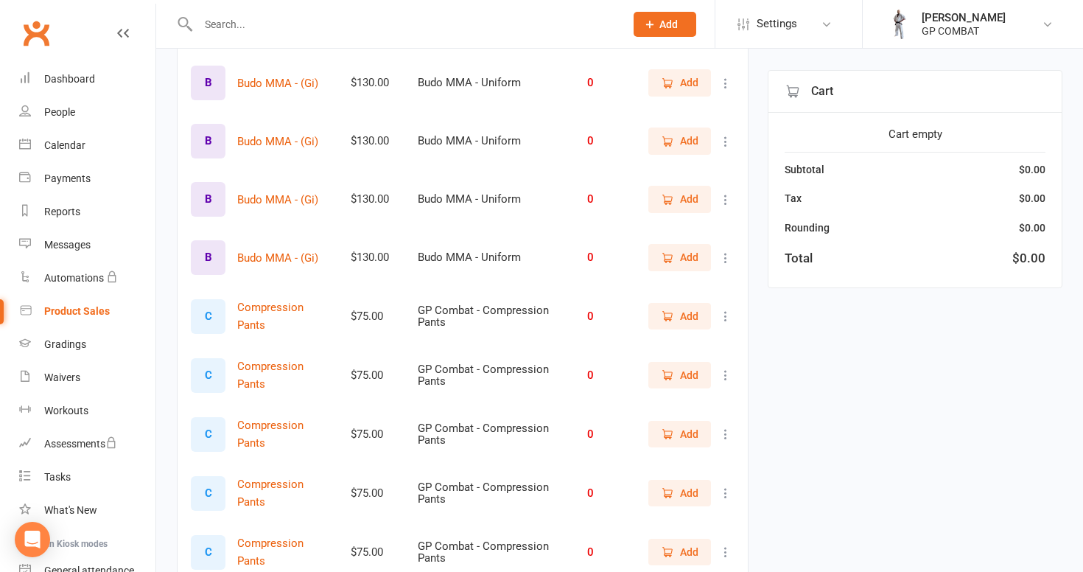
click at [214, 139] on div "B" at bounding box center [208, 141] width 35 height 35
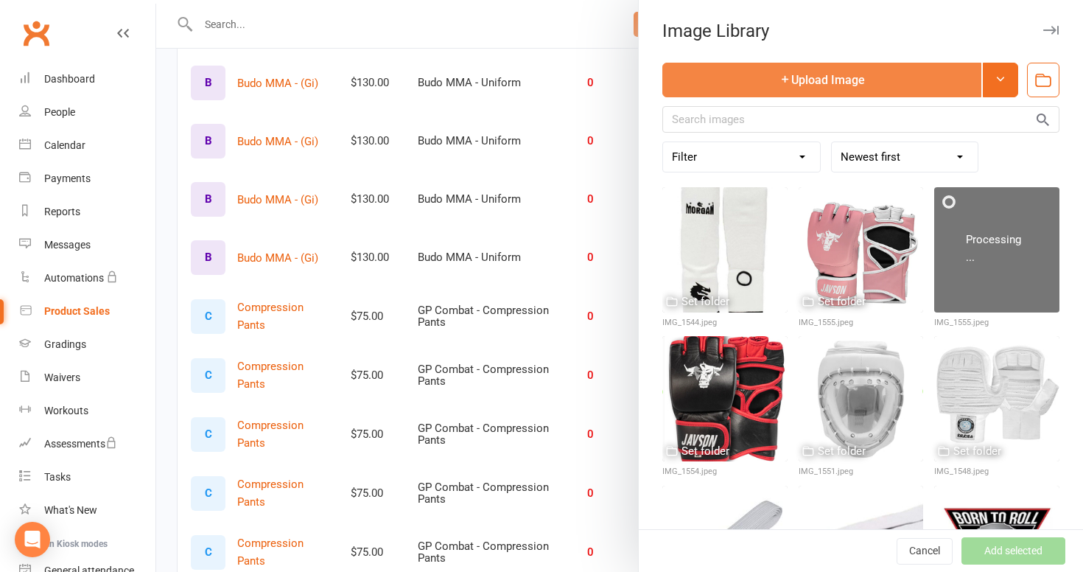
click at [823, 82] on button "Upload Image" at bounding box center [821, 80] width 319 height 35
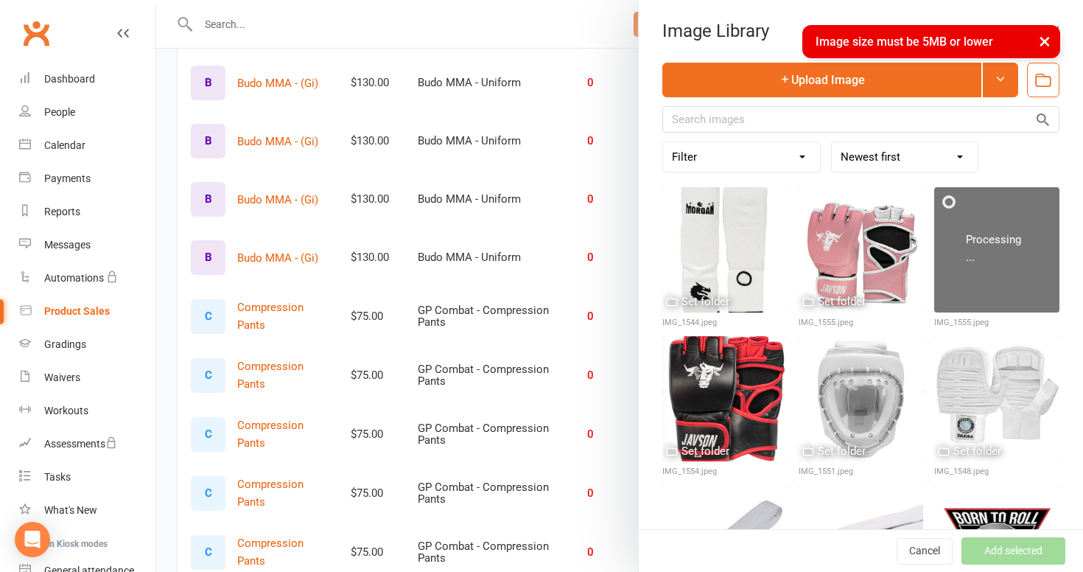
click at [1047, 41] on button "×" at bounding box center [1045, 41] width 27 height 32
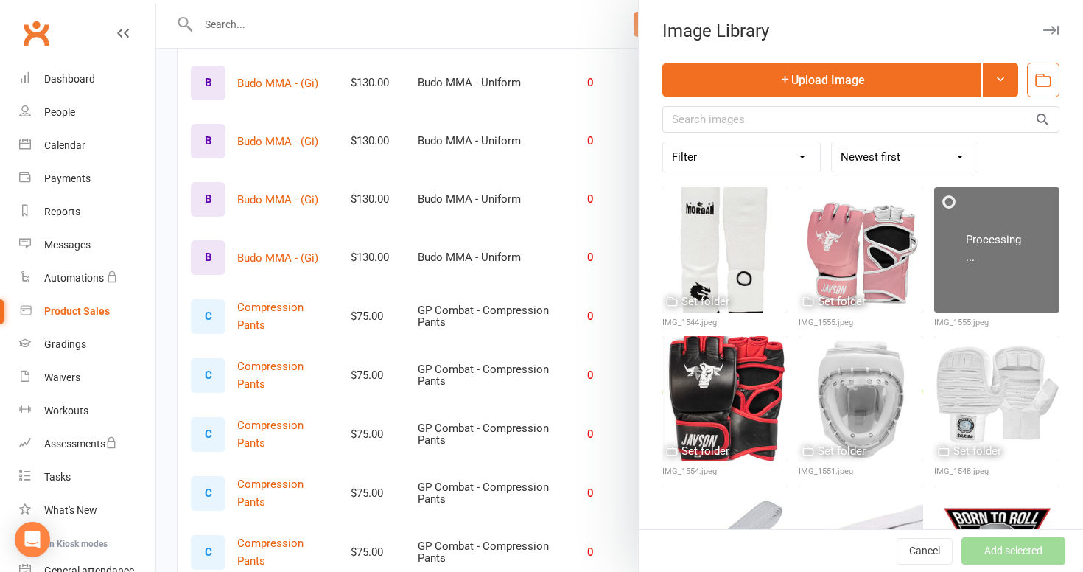
click at [531, 26] on div at bounding box center [619, 286] width 927 height 572
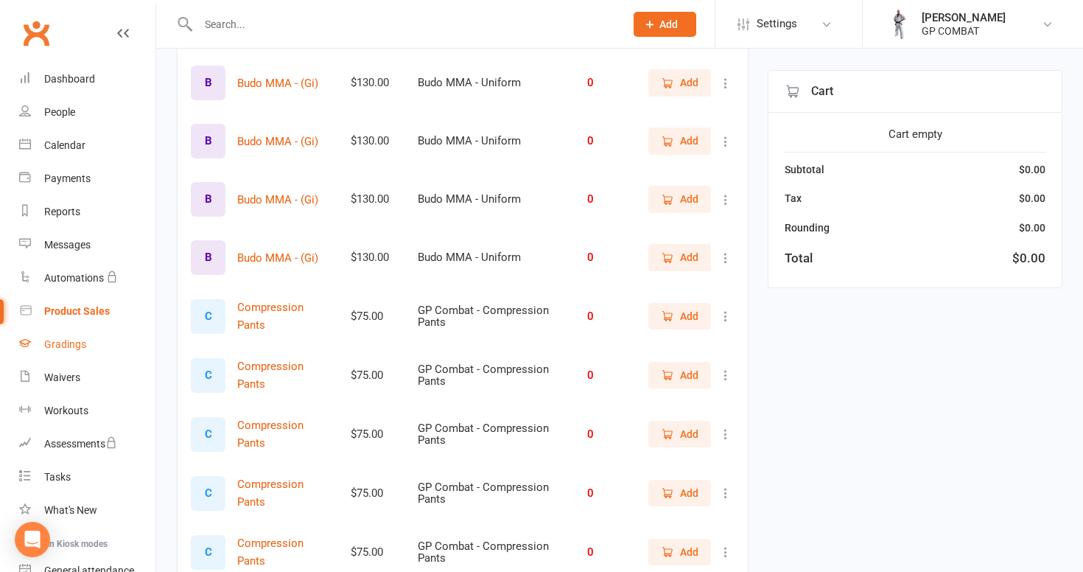
click at [68, 345] on div "Gradings" at bounding box center [65, 344] width 42 height 12
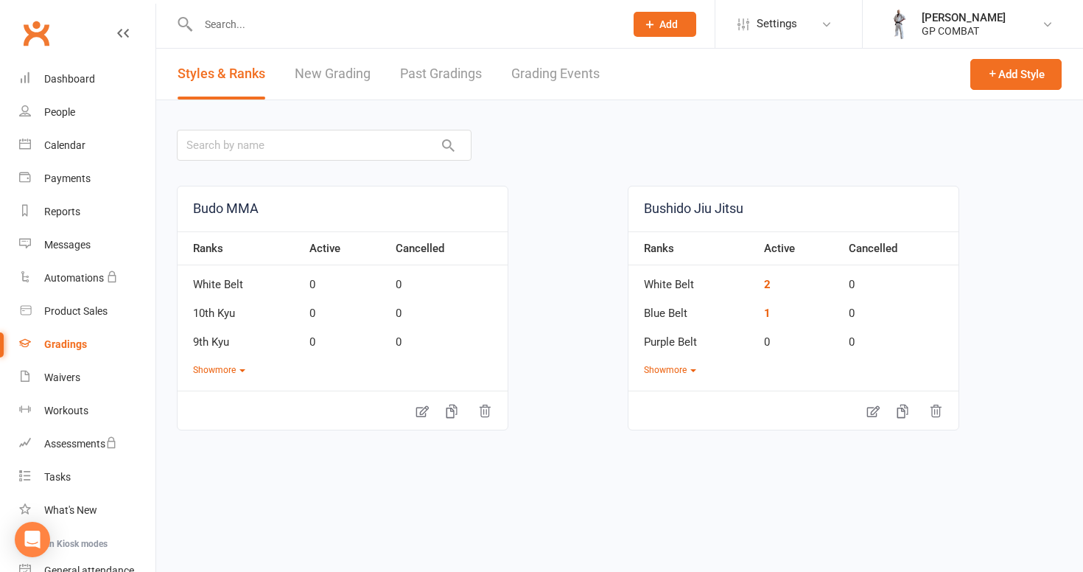
click at [532, 71] on link "Grading Events" at bounding box center [555, 74] width 88 height 51
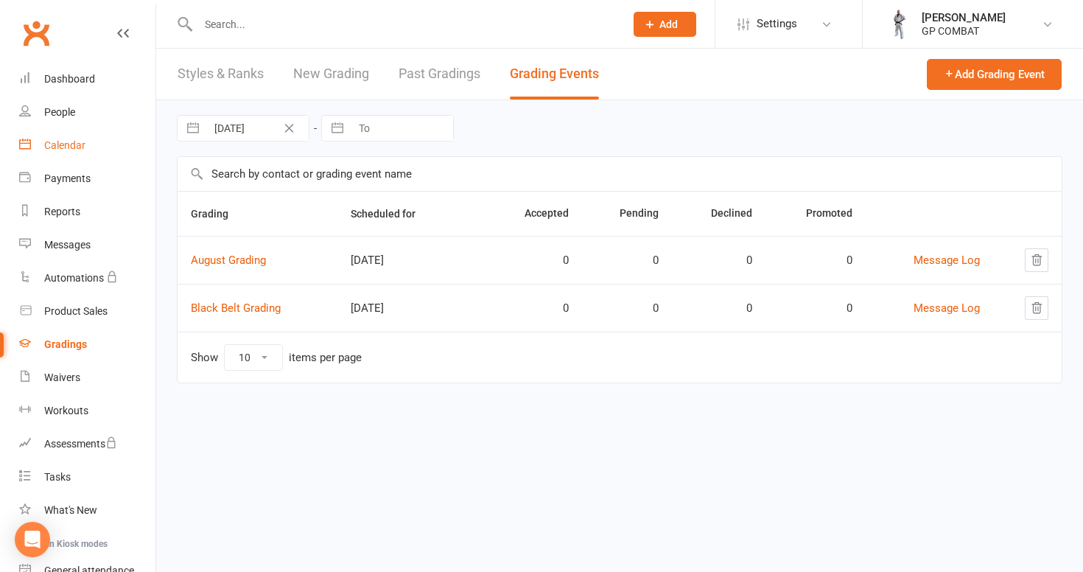
click at [74, 141] on div "Calendar" at bounding box center [64, 145] width 41 height 12
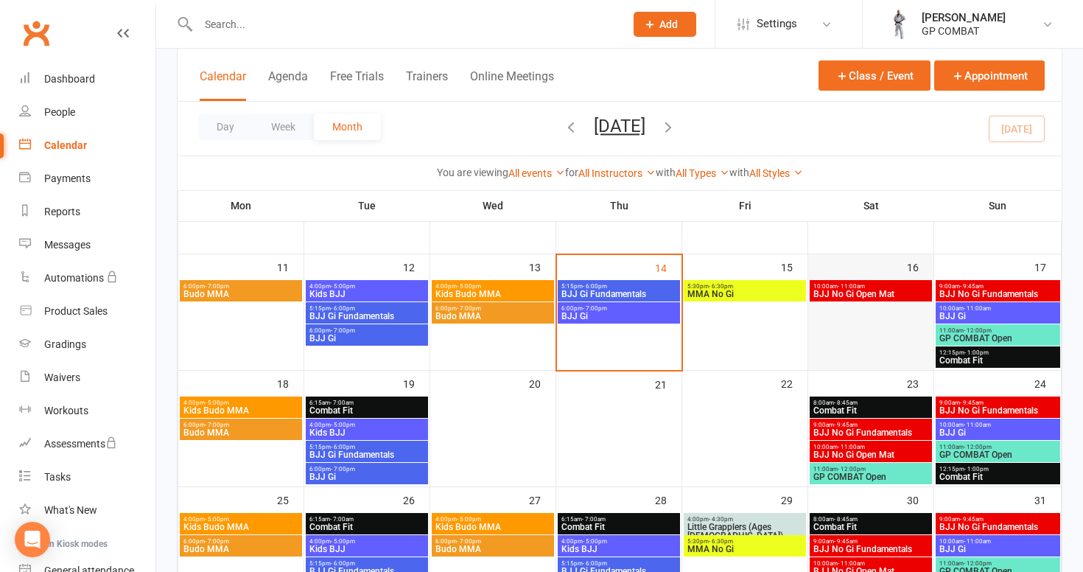
scroll to position [267, 0]
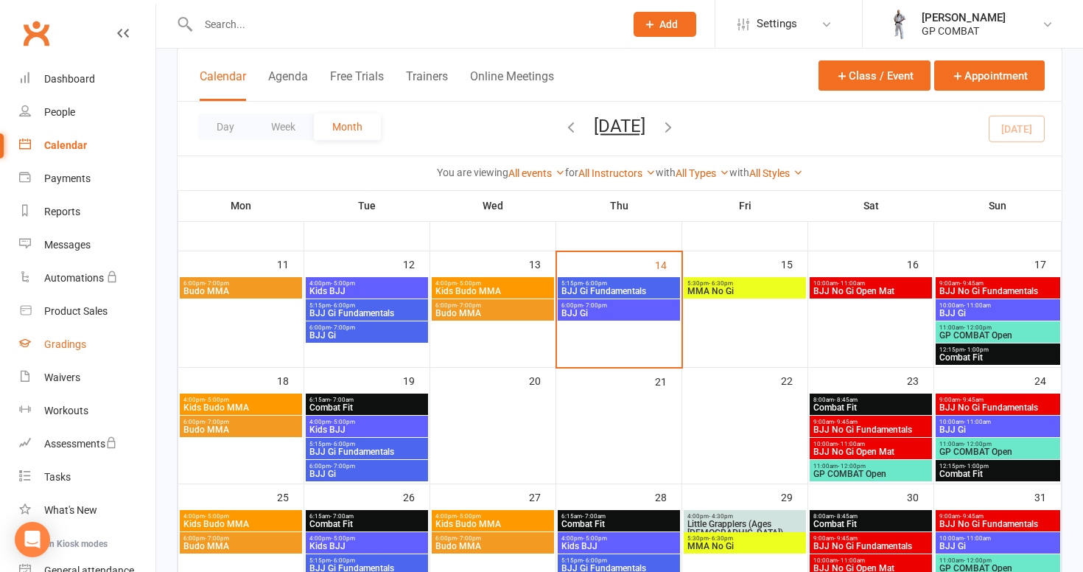
click at [91, 346] on link "Gradings" at bounding box center [87, 344] width 136 height 33
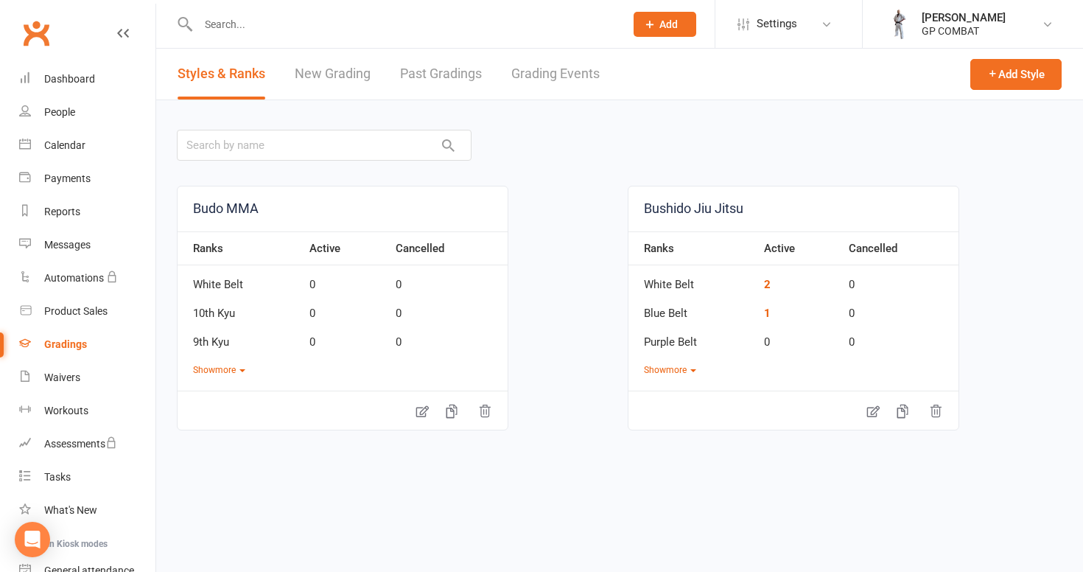
click at [550, 70] on link "Grading Events" at bounding box center [555, 74] width 88 height 51
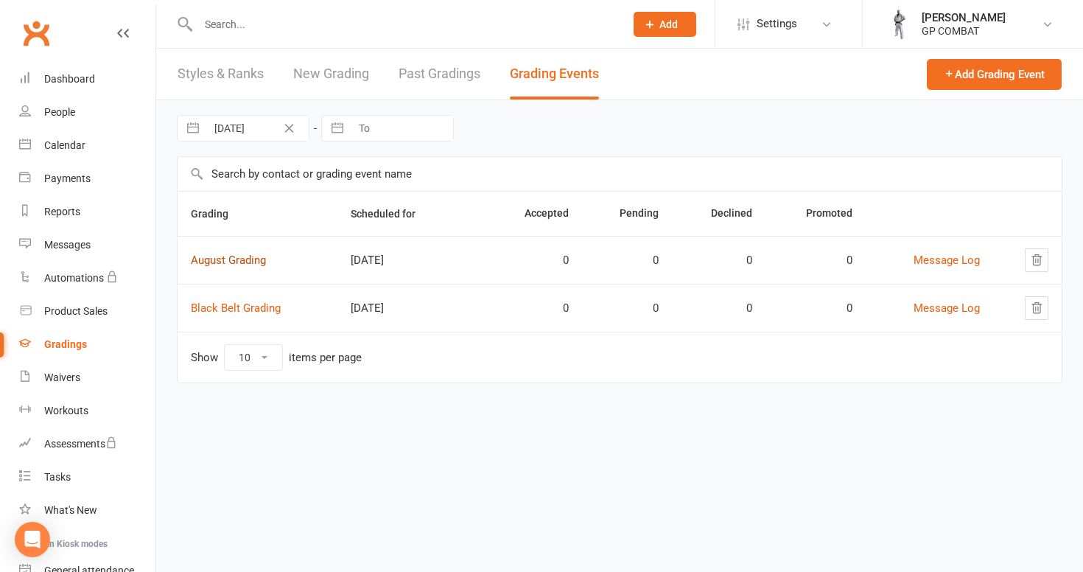
click at [240, 258] on link "August Grading" at bounding box center [228, 259] width 75 height 13
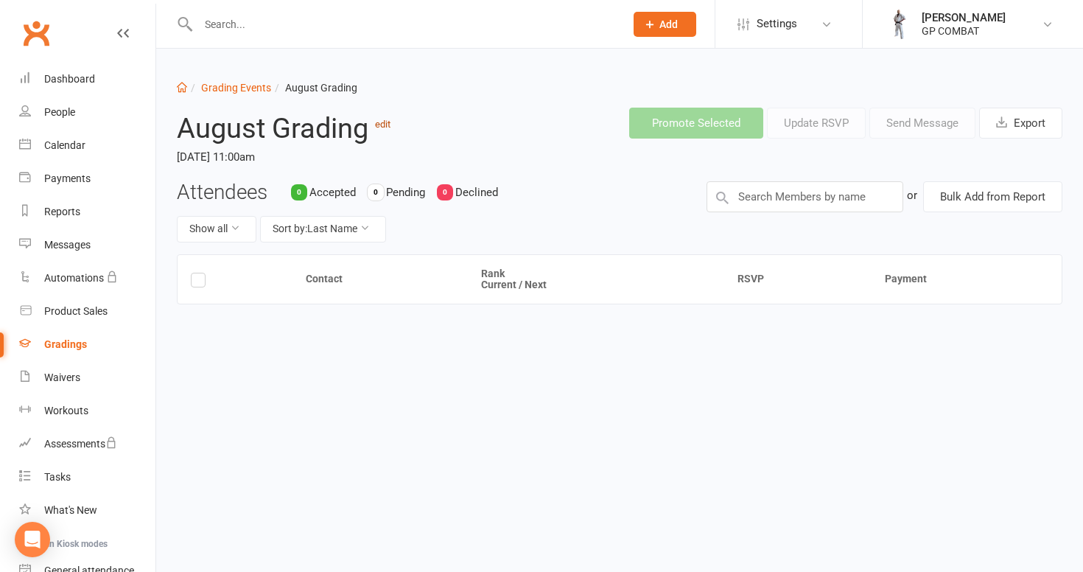
click at [385, 129] on link "edit" at bounding box center [382, 124] width 15 height 11
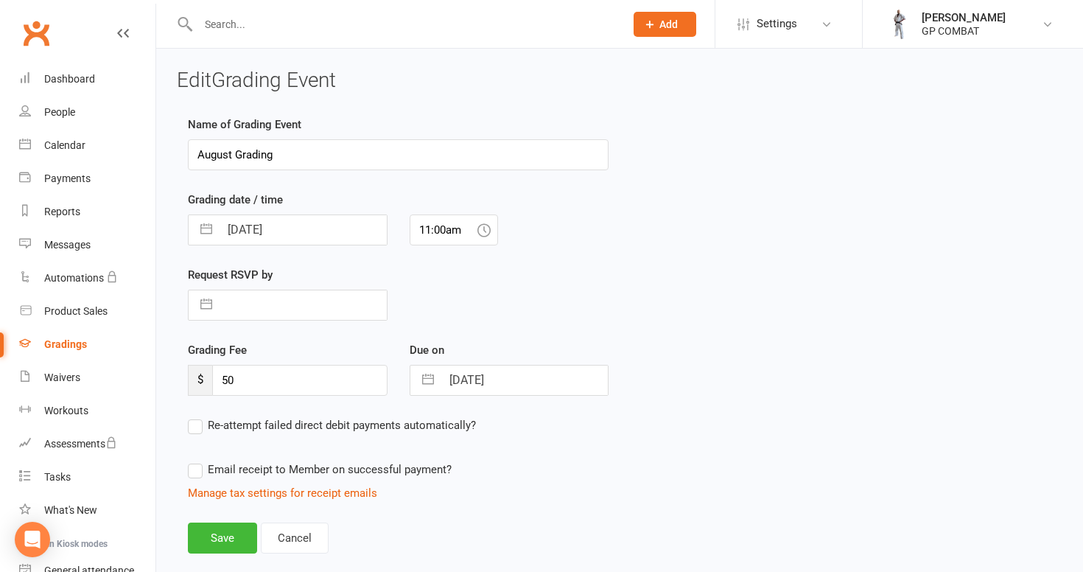
click at [231, 153] on input "August Grading" at bounding box center [398, 154] width 421 height 31
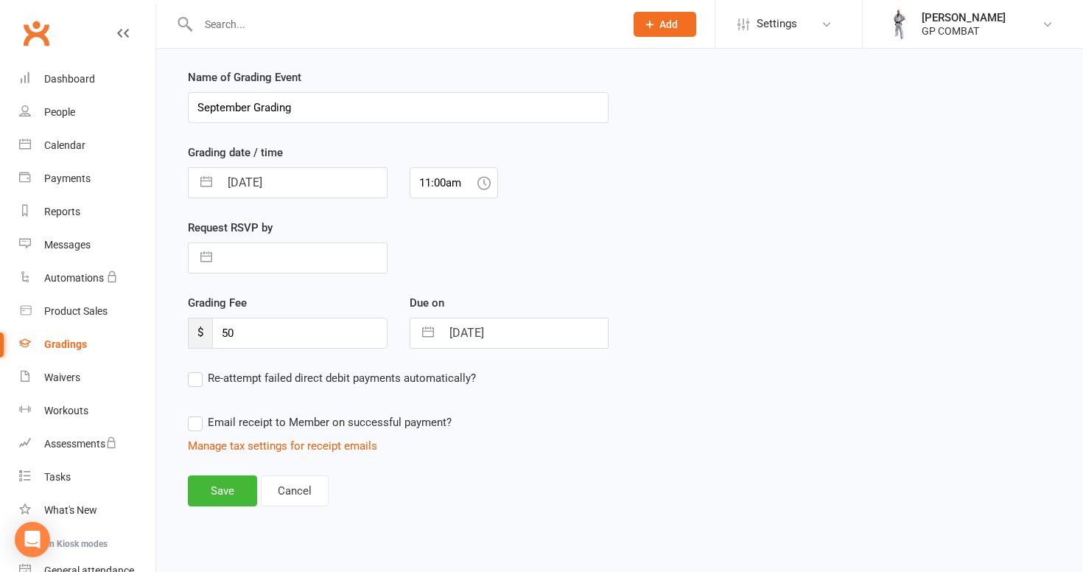
scroll to position [59, 0]
type input "September Grading"
click at [429, 324] on button "button" at bounding box center [428, 332] width 27 height 29
select select "6"
select select "2025"
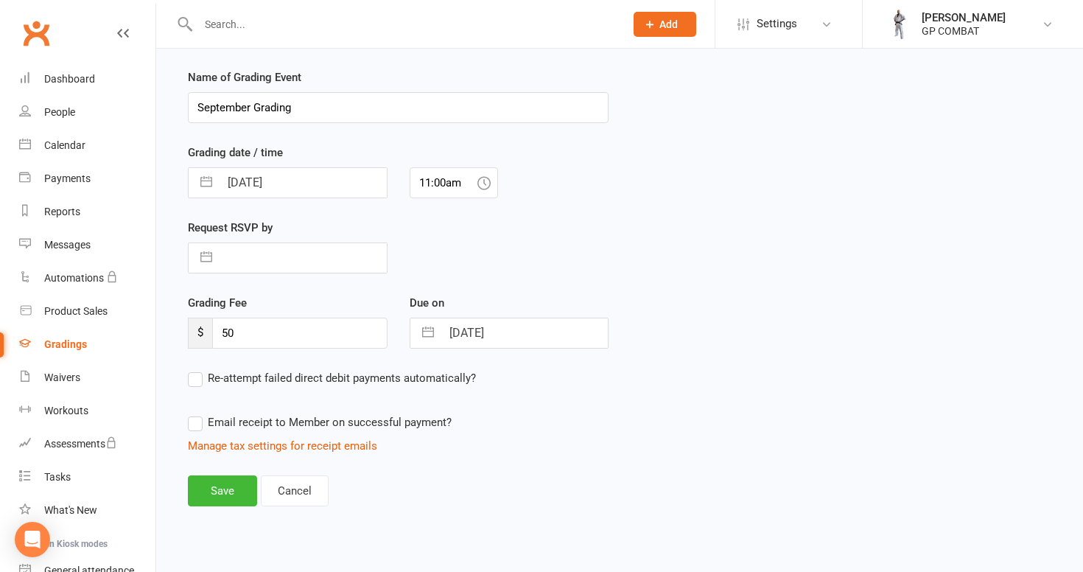
select select "7"
select select "2025"
select select "8"
select select "2025"
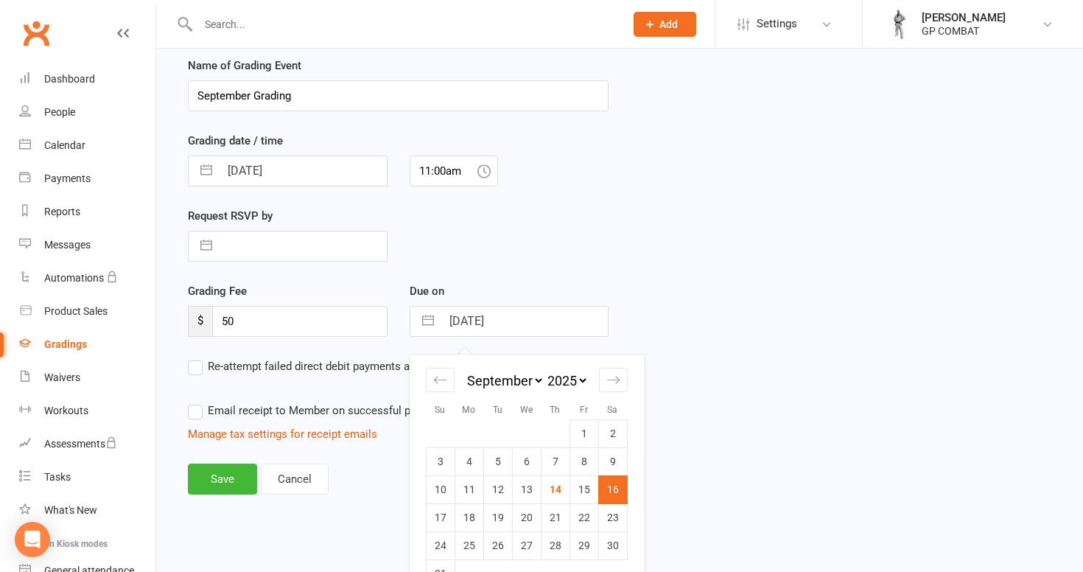
select select "7"
select select "9"
select select "2025"
click at [587, 494] on td "19" at bounding box center [584, 489] width 29 height 28
type input "[DATE]"
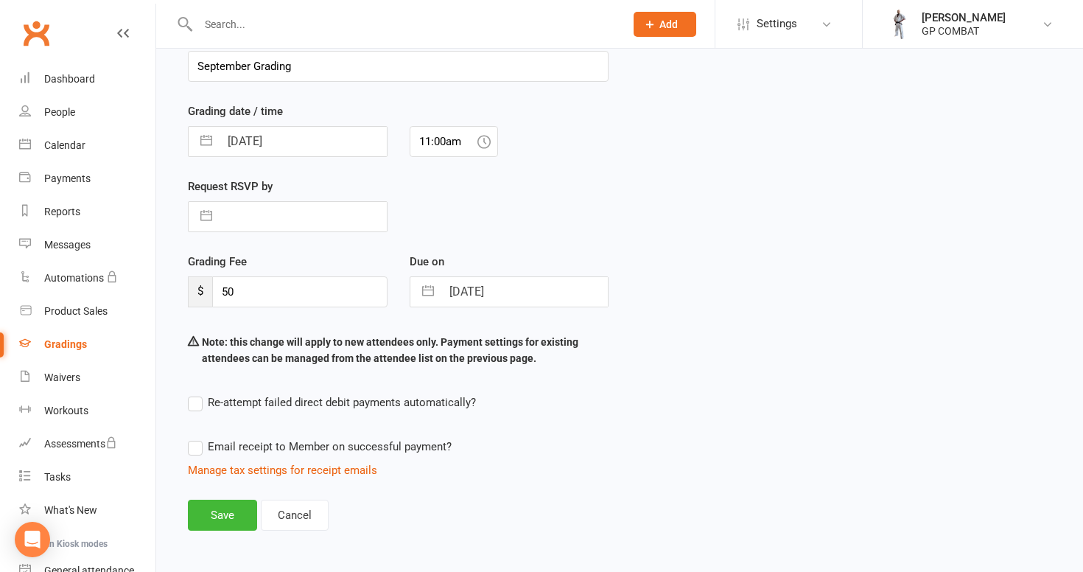
scroll to position [88, 0]
click at [209, 141] on button "button" at bounding box center [206, 141] width 27 height 29
select select "6"
select select "2025"
select select "7"
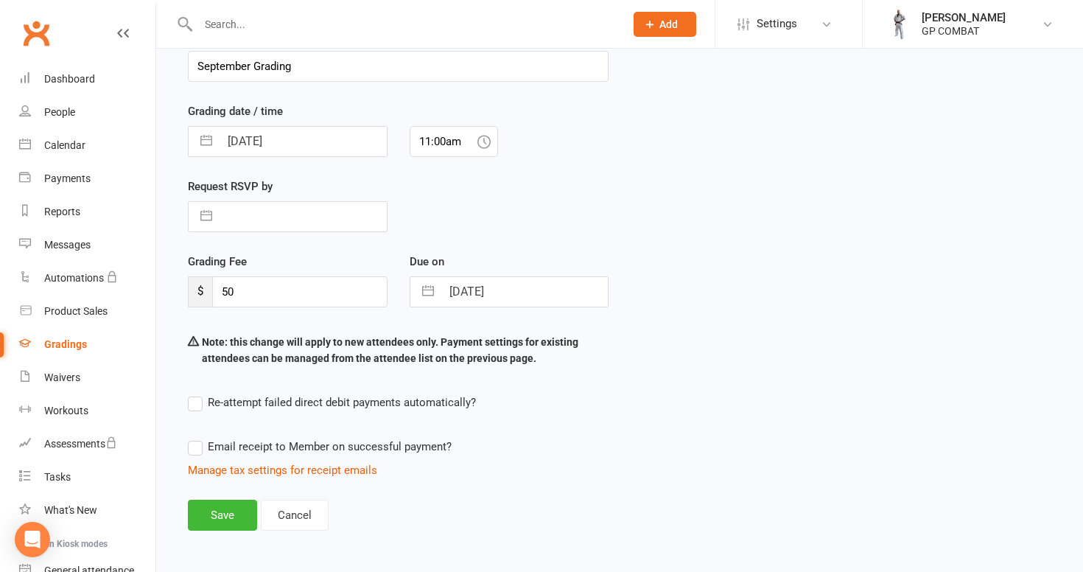
select select "2025"
select select "8"
select select "2025"
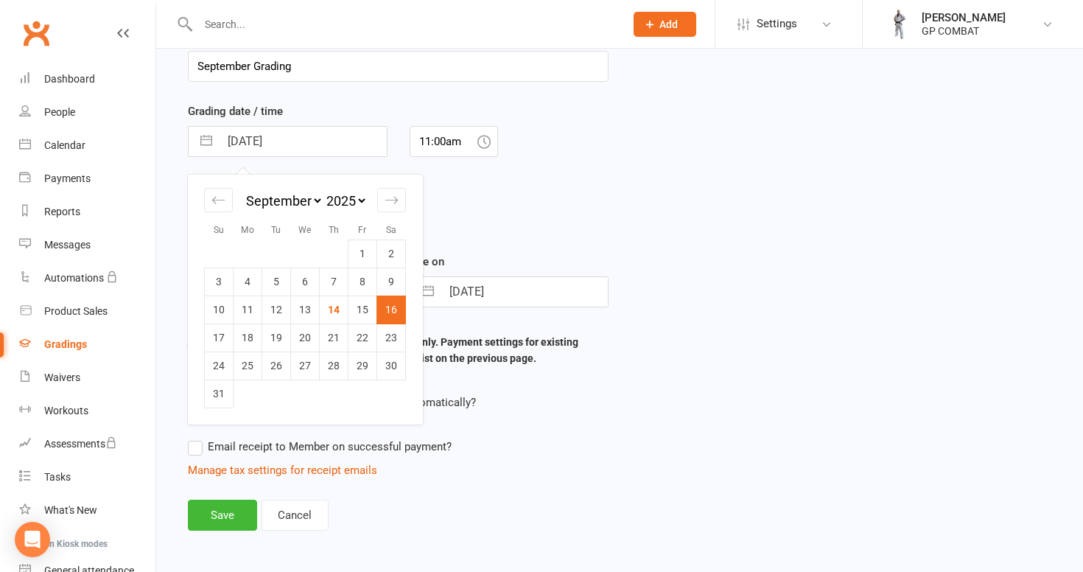
select select "7"
select select "9"
select select "2025"
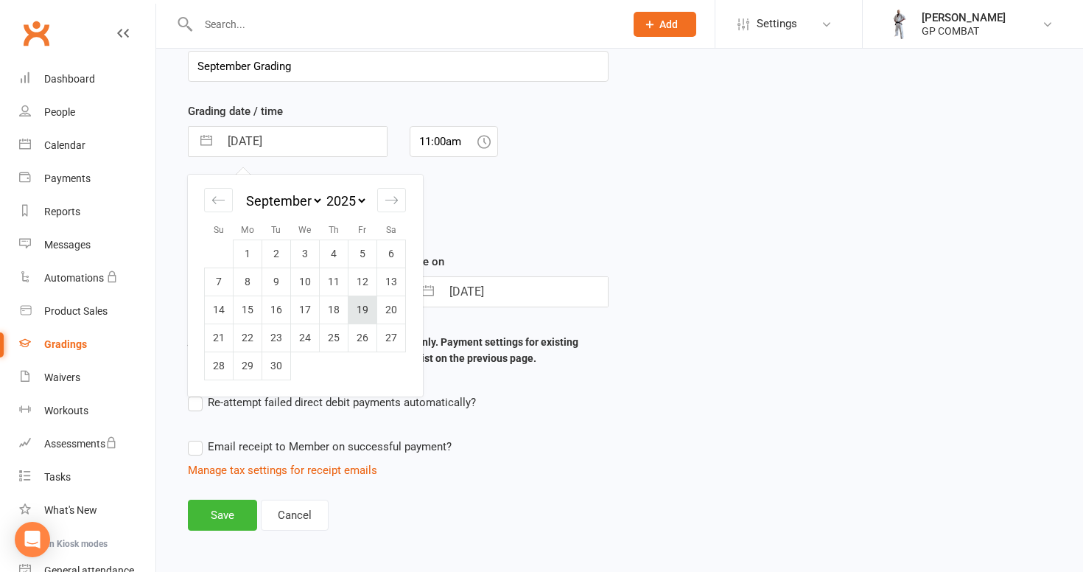
click at [363, 313] on td "19" at bounding box center [363, 309] width 29 height 28
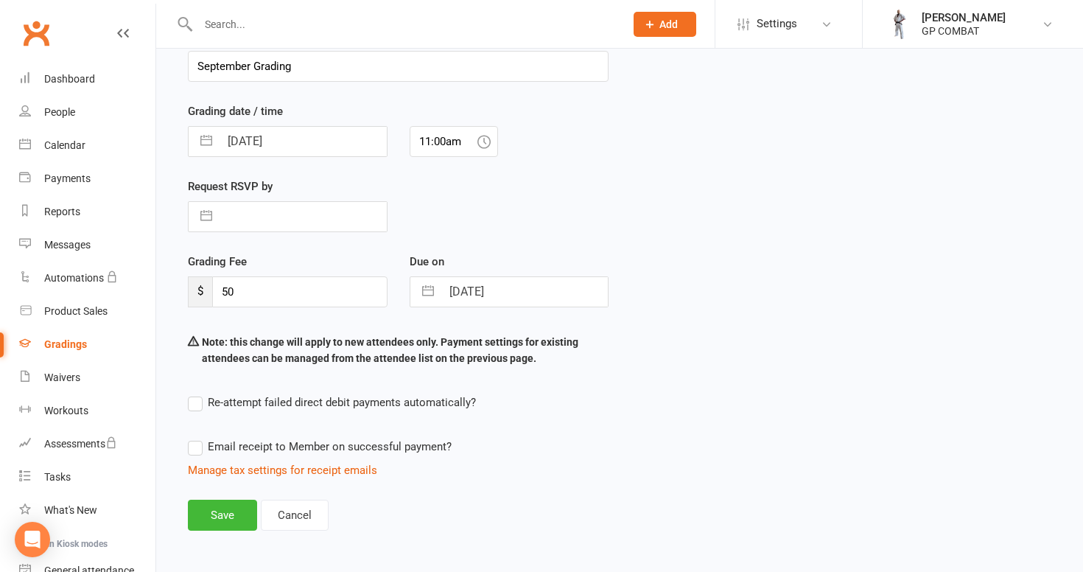
type input "[DATE]"
click at [229, 508] on button "Save" at bounding box center [222, 515] width 69 height 31
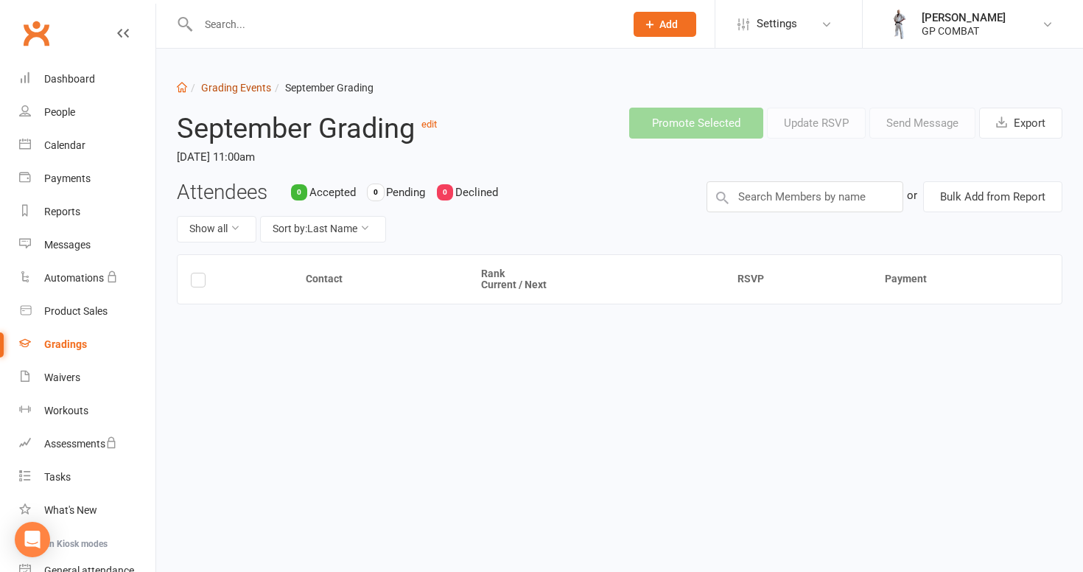
click at [229, 87] on link "Grading Events" at bounding box center [236, 88] width 70 height 12
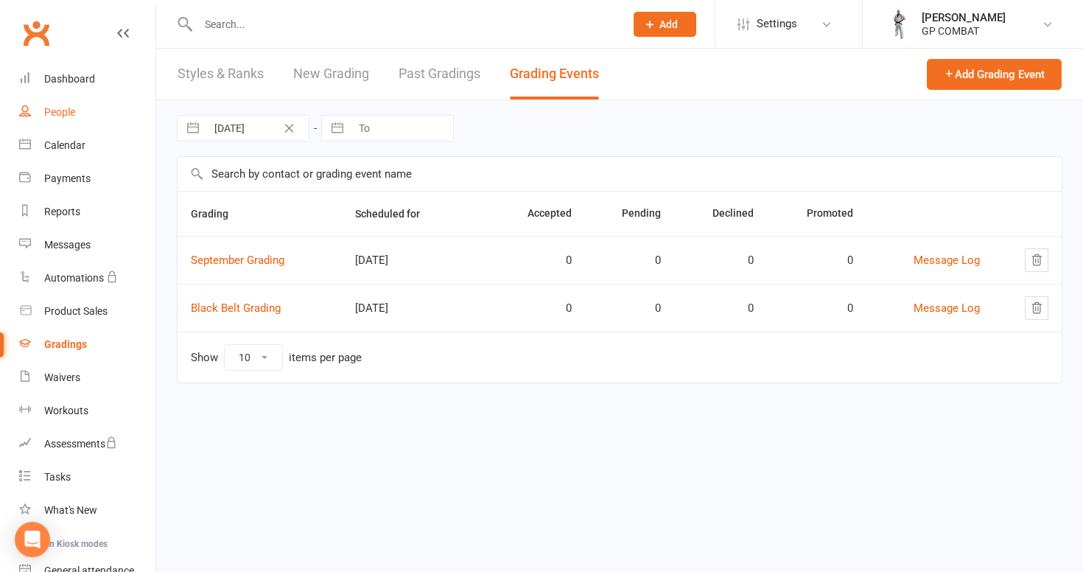
click at [69, 113] on div "People" at bounding box center [59, 112] width 31 height 12
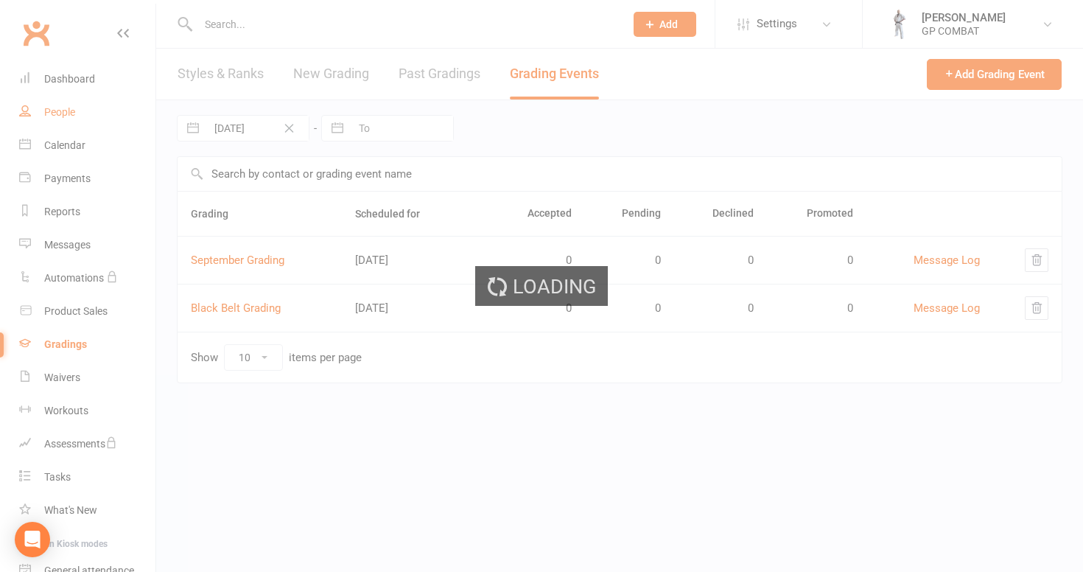
select select "100"
